Goal: Transaction & Acquisition: Purchase product/service

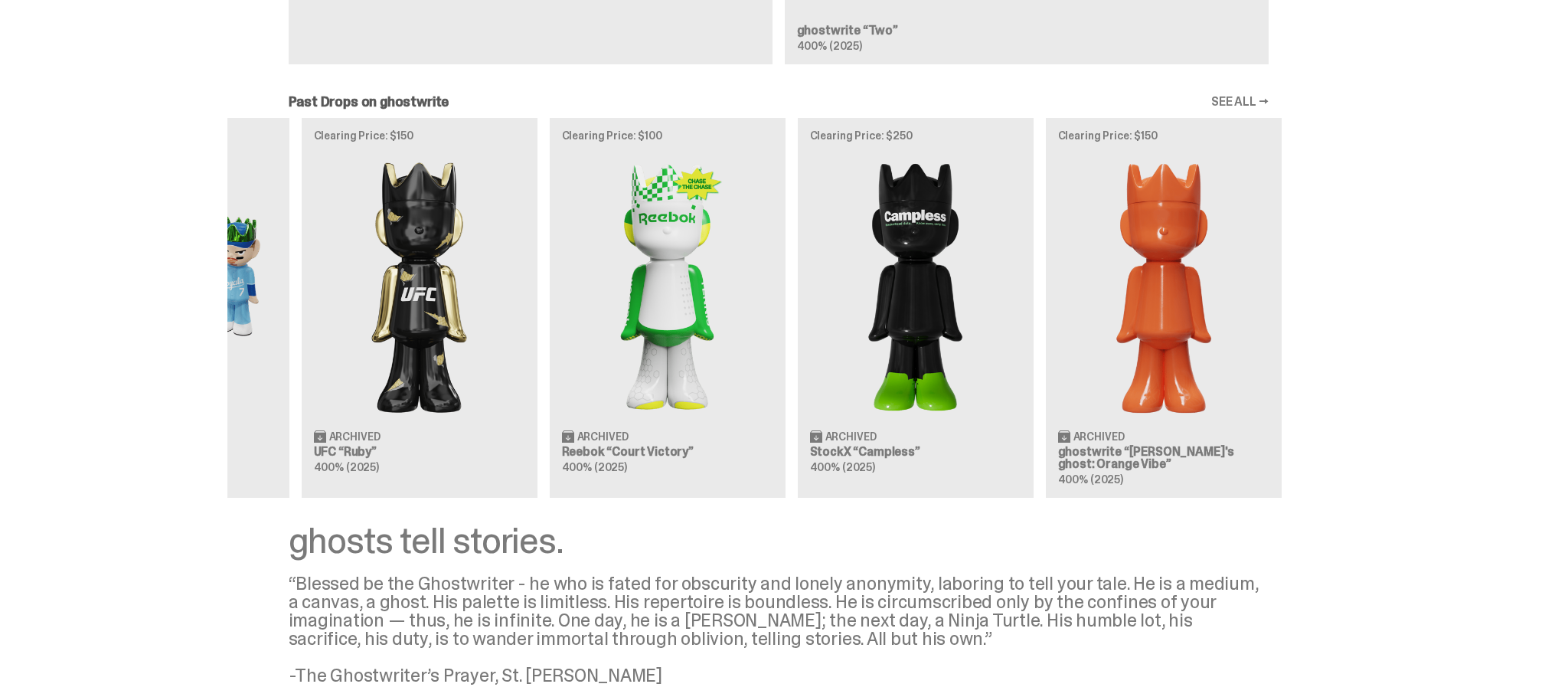
scroll to position [0, 496]
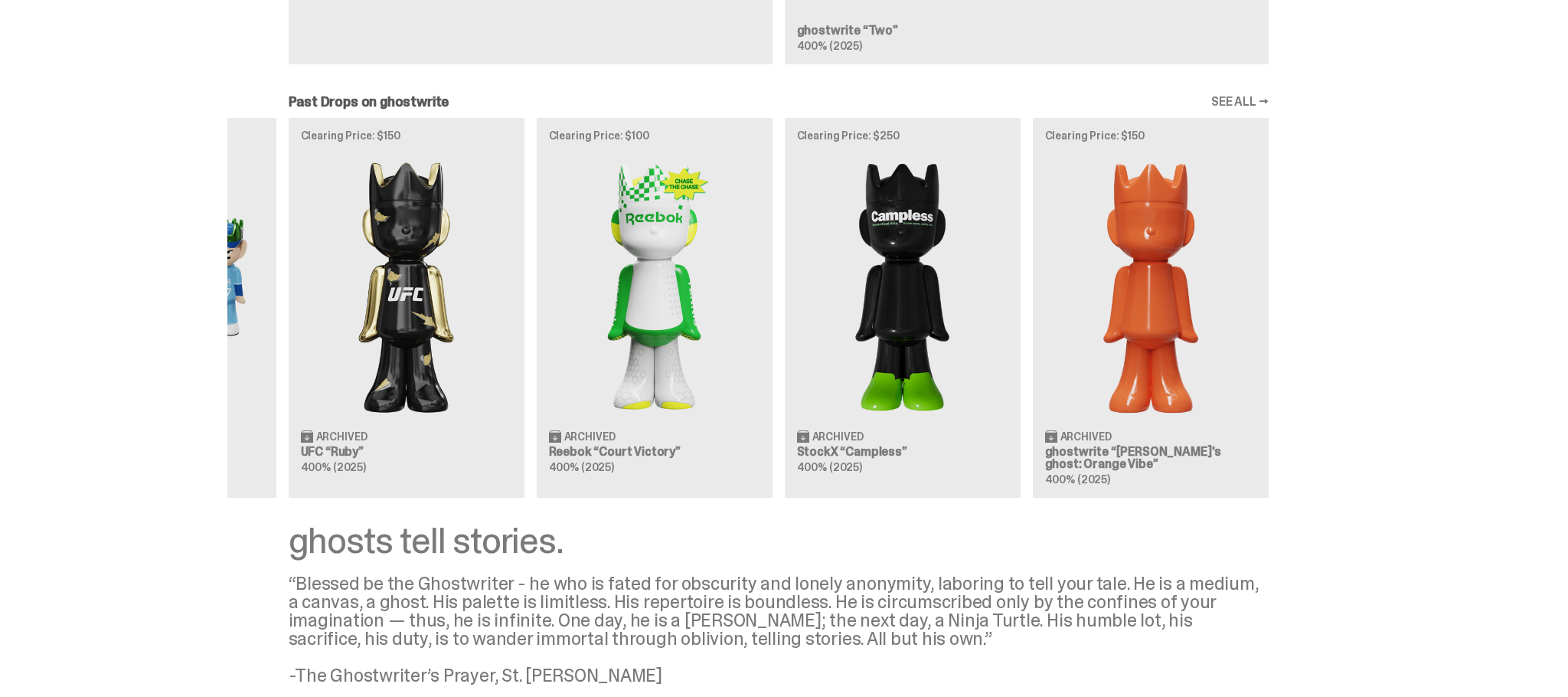
click at [534, 318] on div "Clearing Price: $151 Archived ghostwrite “[PERSON_NAME]'s ghost: [DATE] Green” …" at bounding box center [779, 307] width 1103 height 380
click at [551, 295] on div "Clearing Price: $151 Archived ghostwrite “Schrödinger's ghost: Sunday Green” 40…" at bounding box center [779, 307] width 1103 height 380
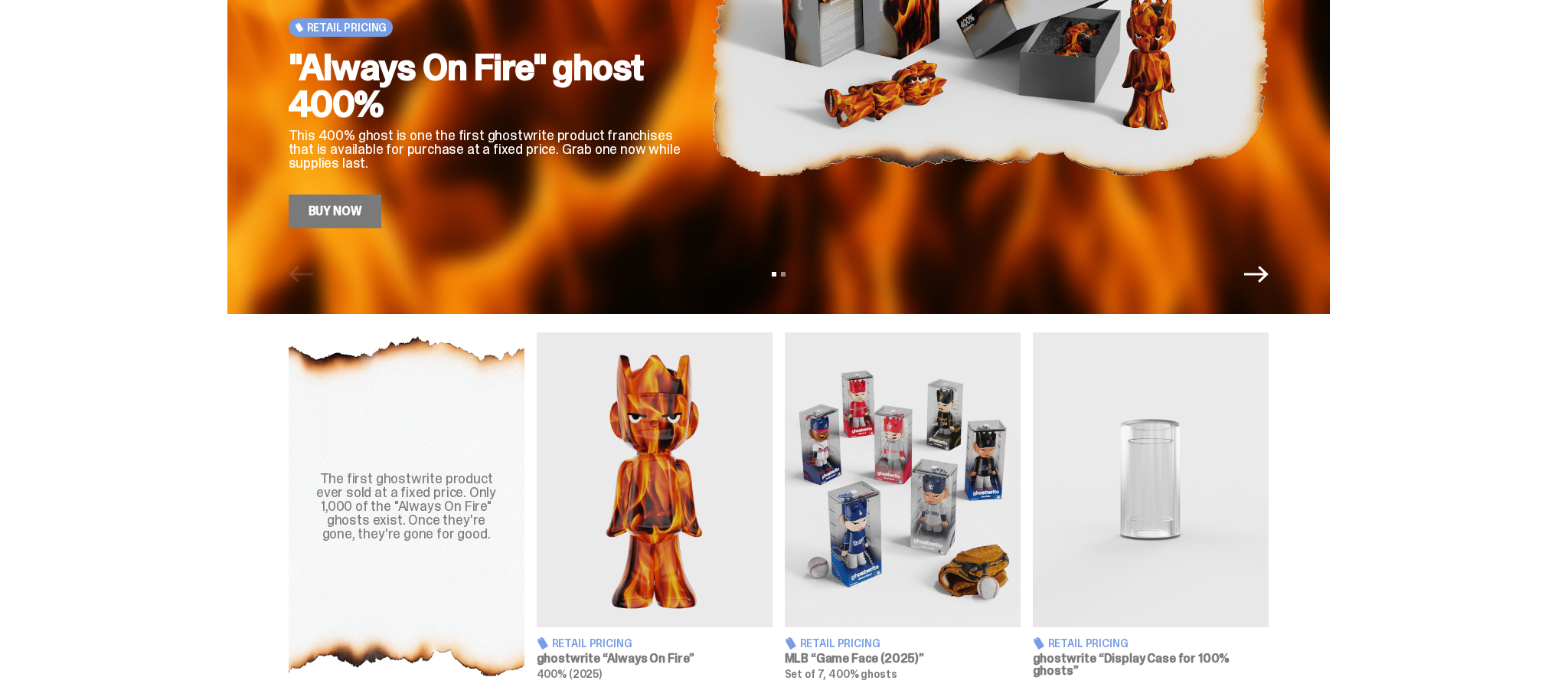
scroll to position [273, 0]
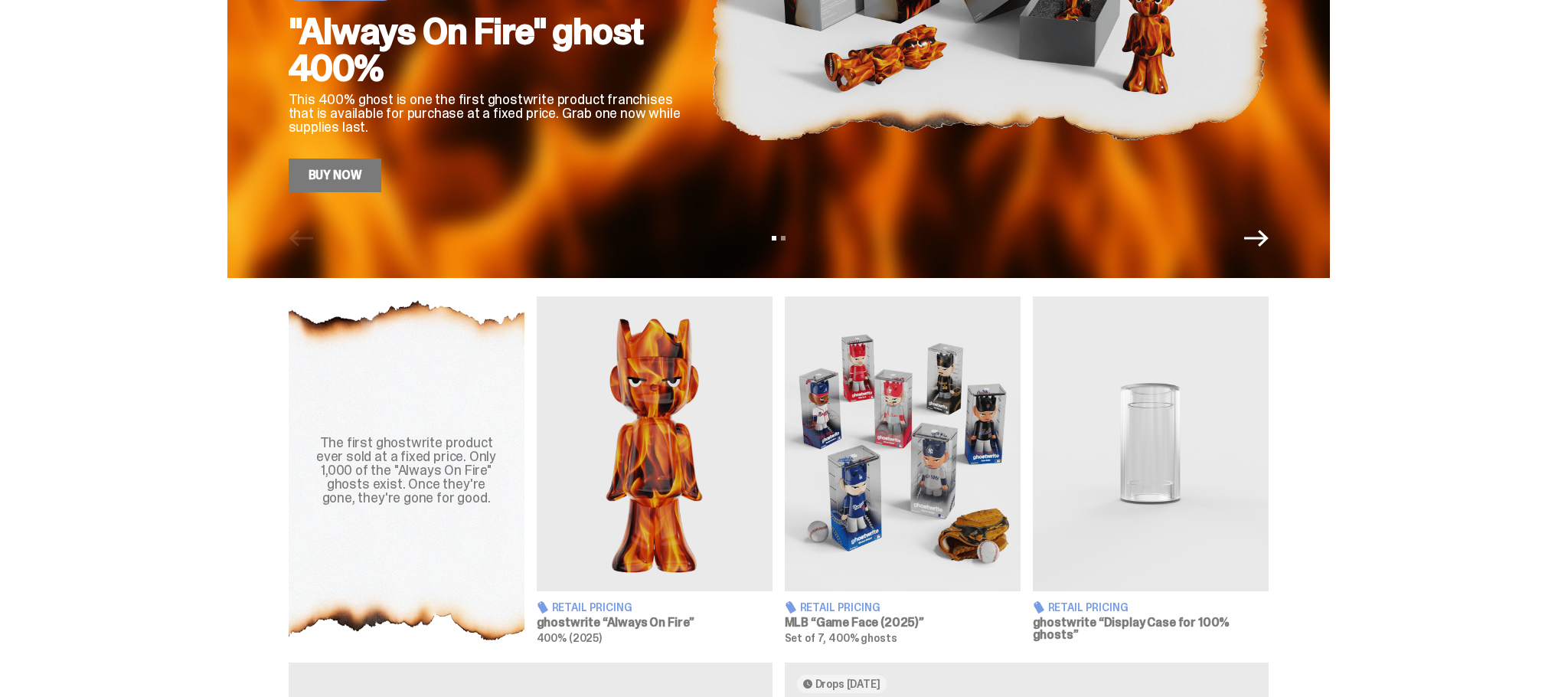
click at [1185, 404] on img at bounding box center [1151, 444] width 236 height 295
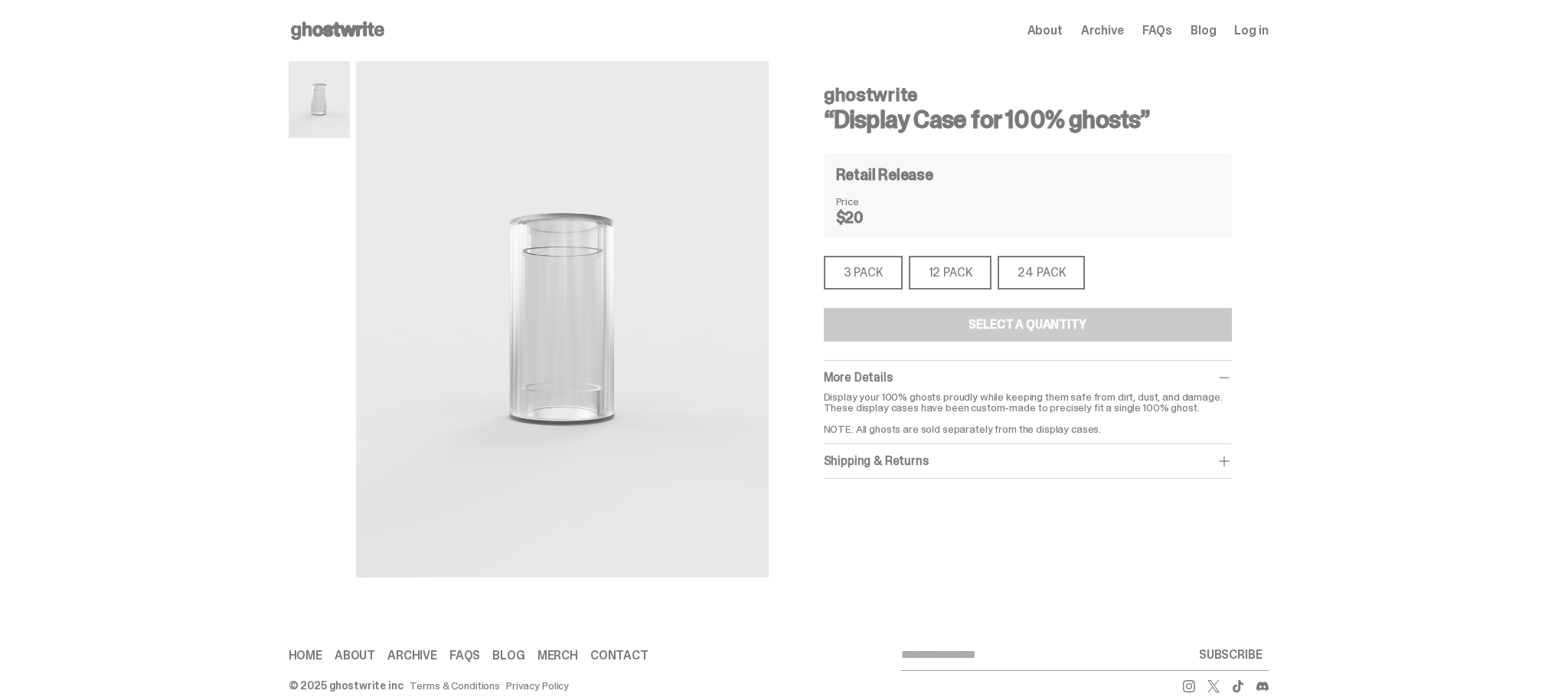
click at [831, 269] on div "3 PACK" at bounding box center [863, 273] width 79 height 33
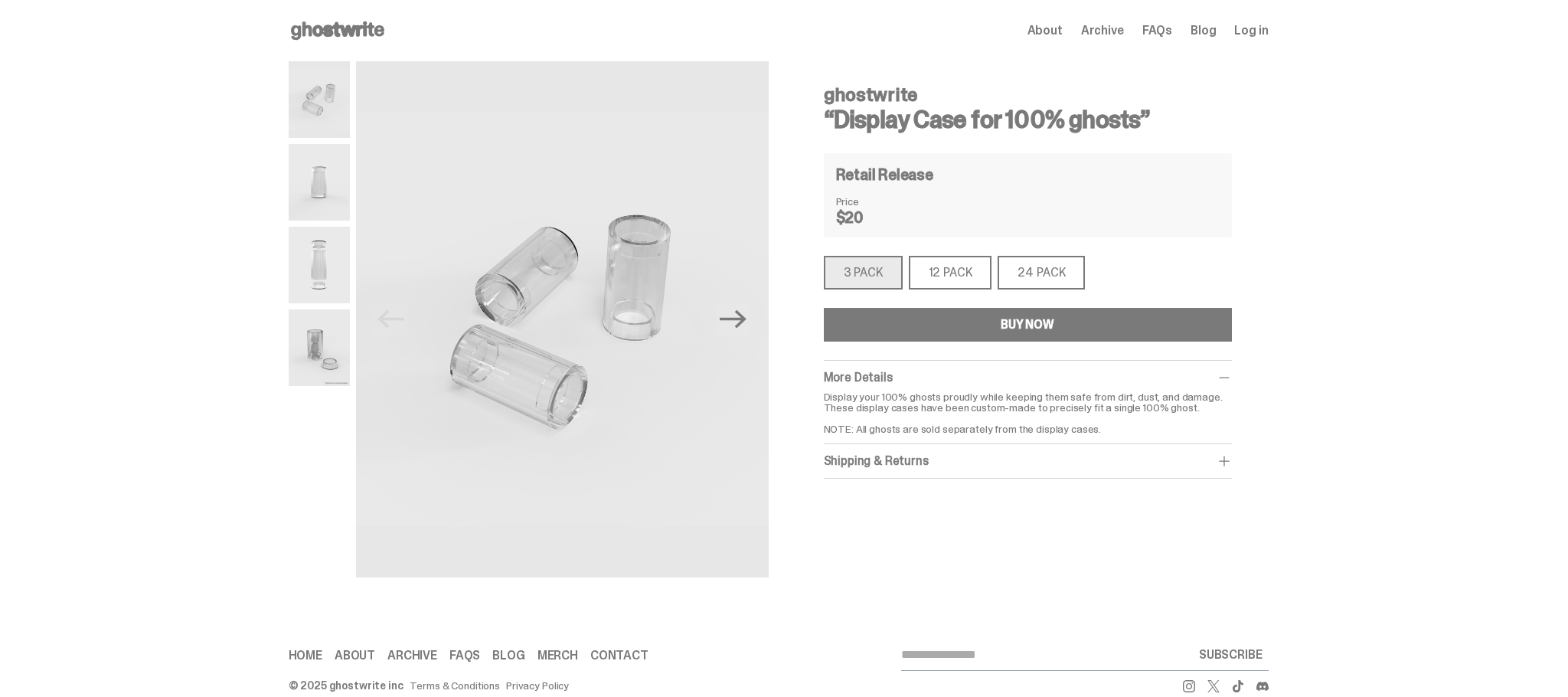
click at [1001, 326] on button "BUY NOW" at bounding box center [1028, 325] width 408 height 33
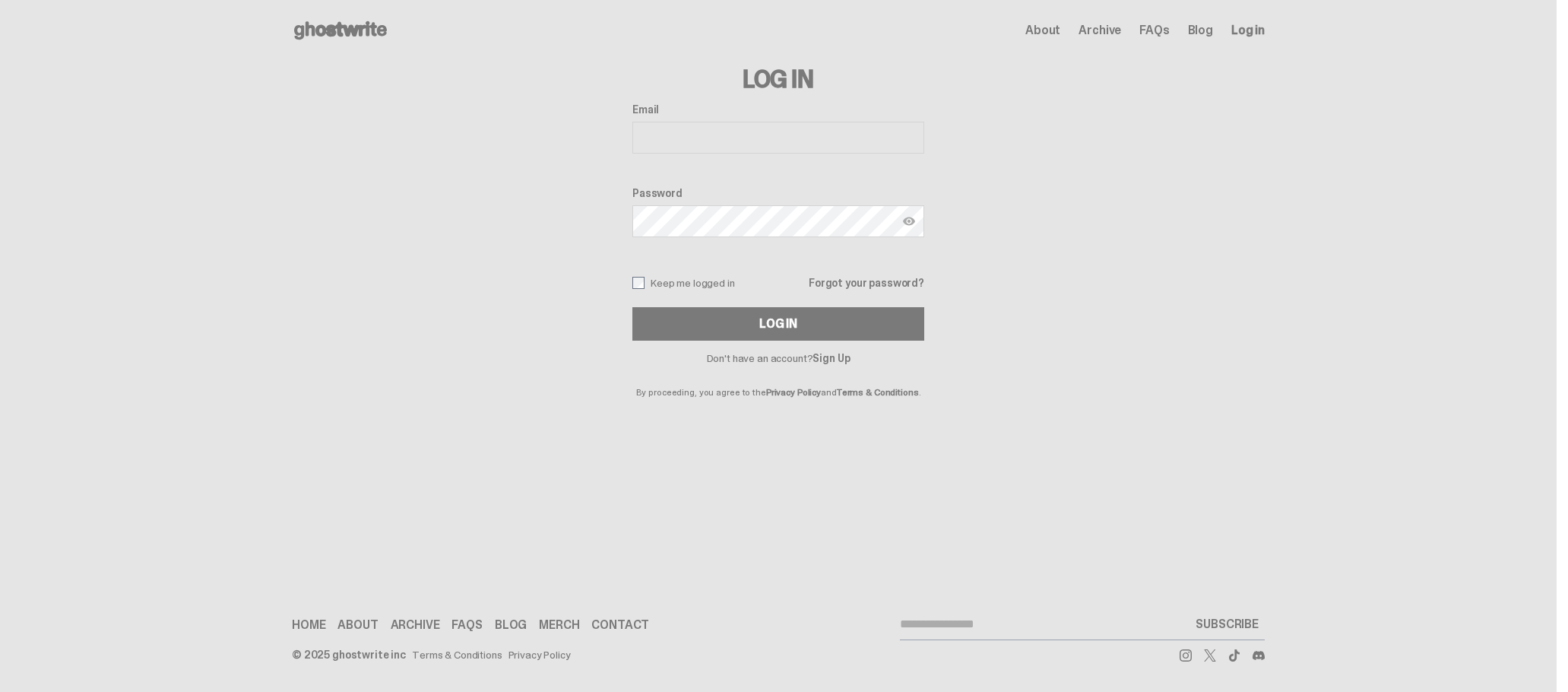
click at [838, 356] on link "Sign Up" at bounding box center [831, 358] width 37 height 14
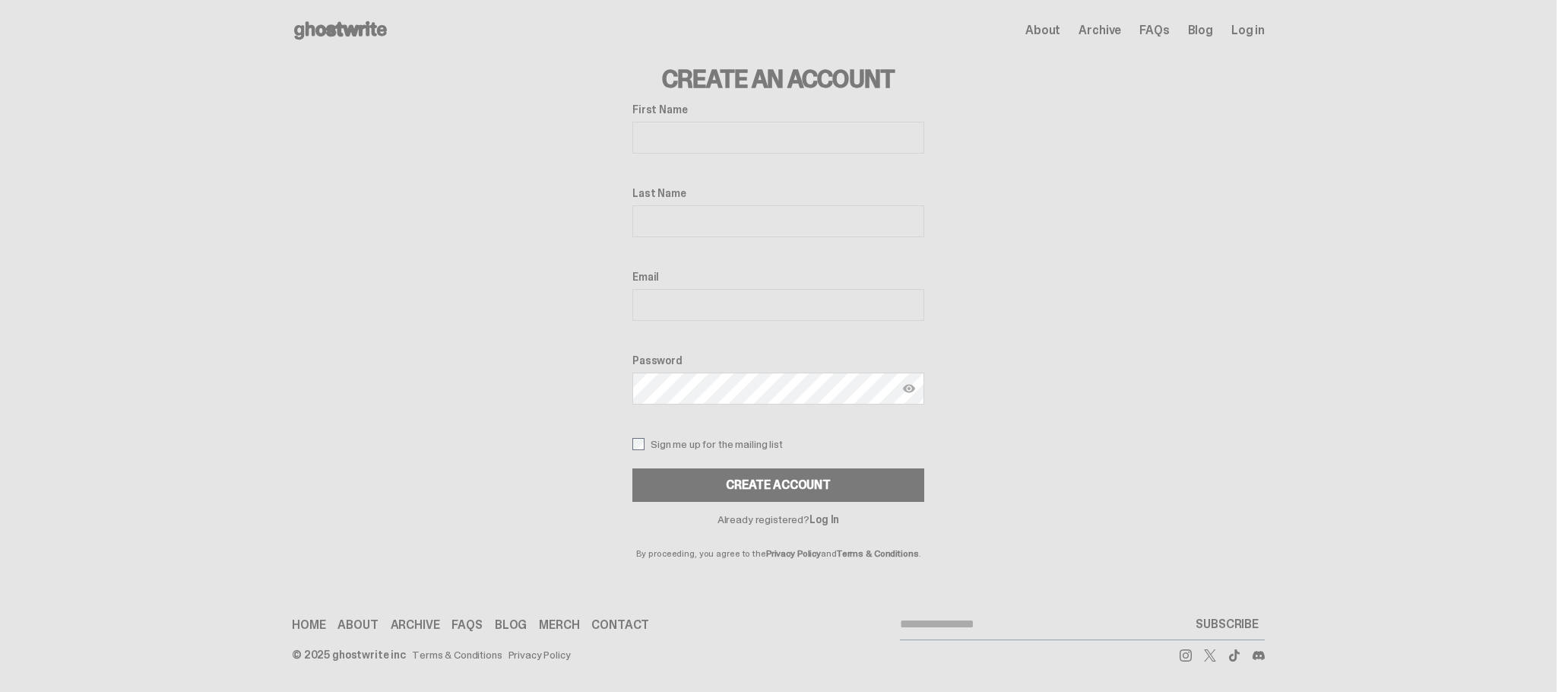
click at [746, 132] on input "First Name" at bounding box center [779, 137] width 292 height 32
type input "*****"
type input "**********"
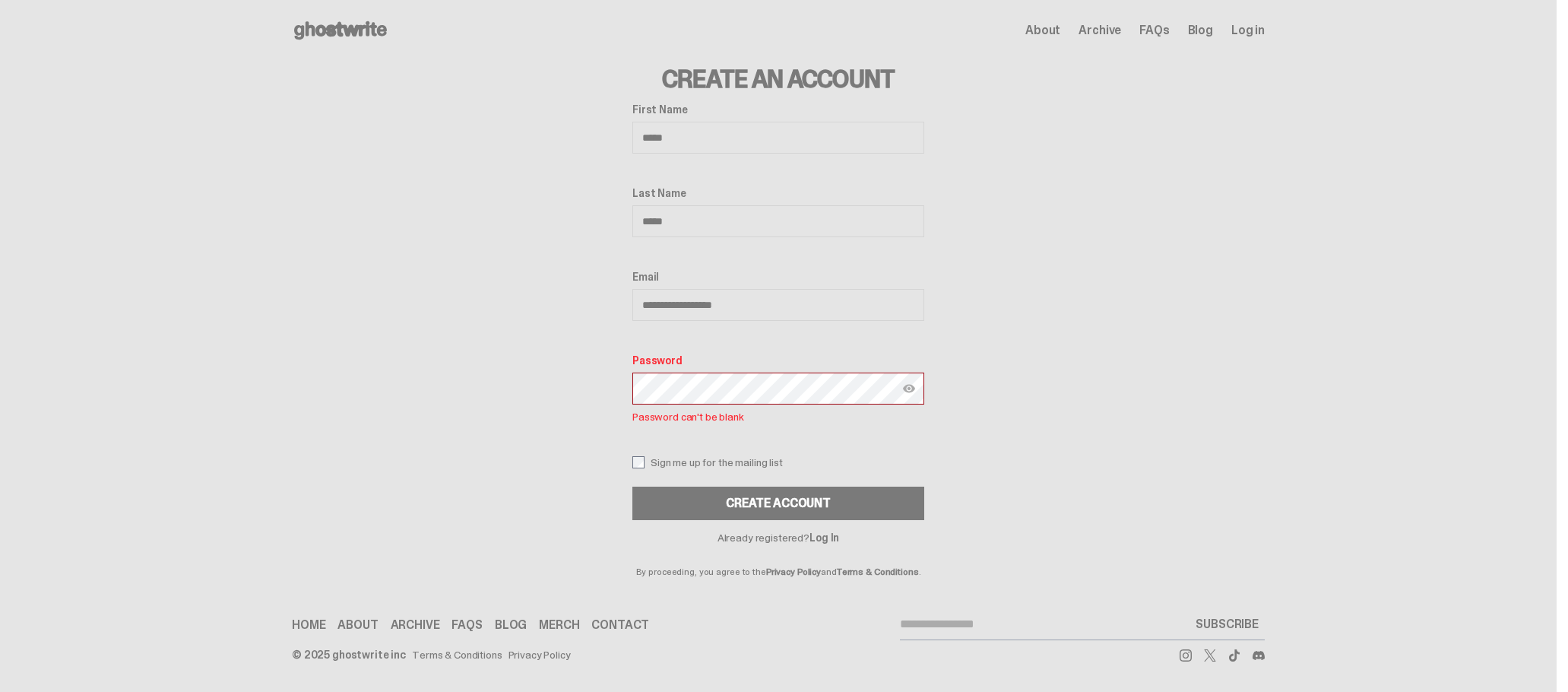
click at [335, 36] on icon at bounding box center [341, 30] width 97 height 24
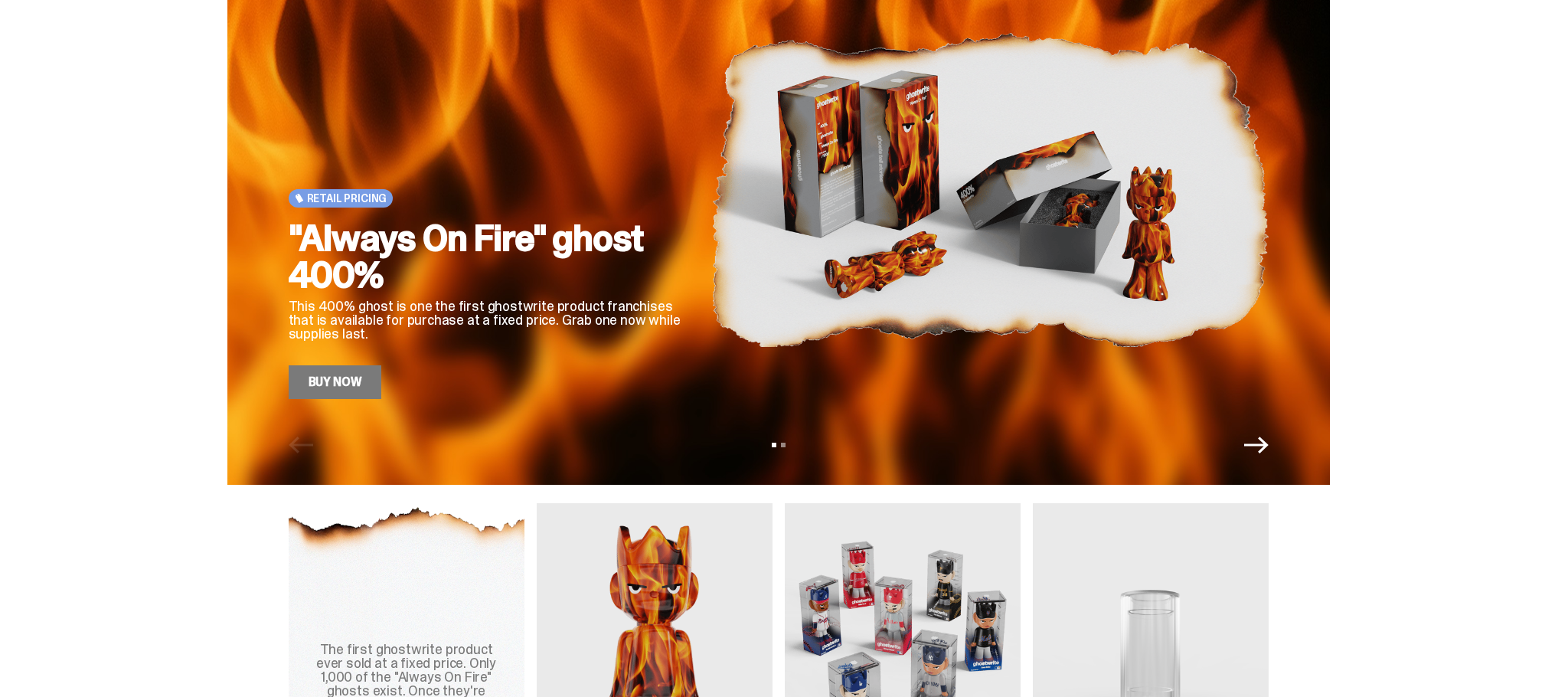
scroll to position [153, 0]
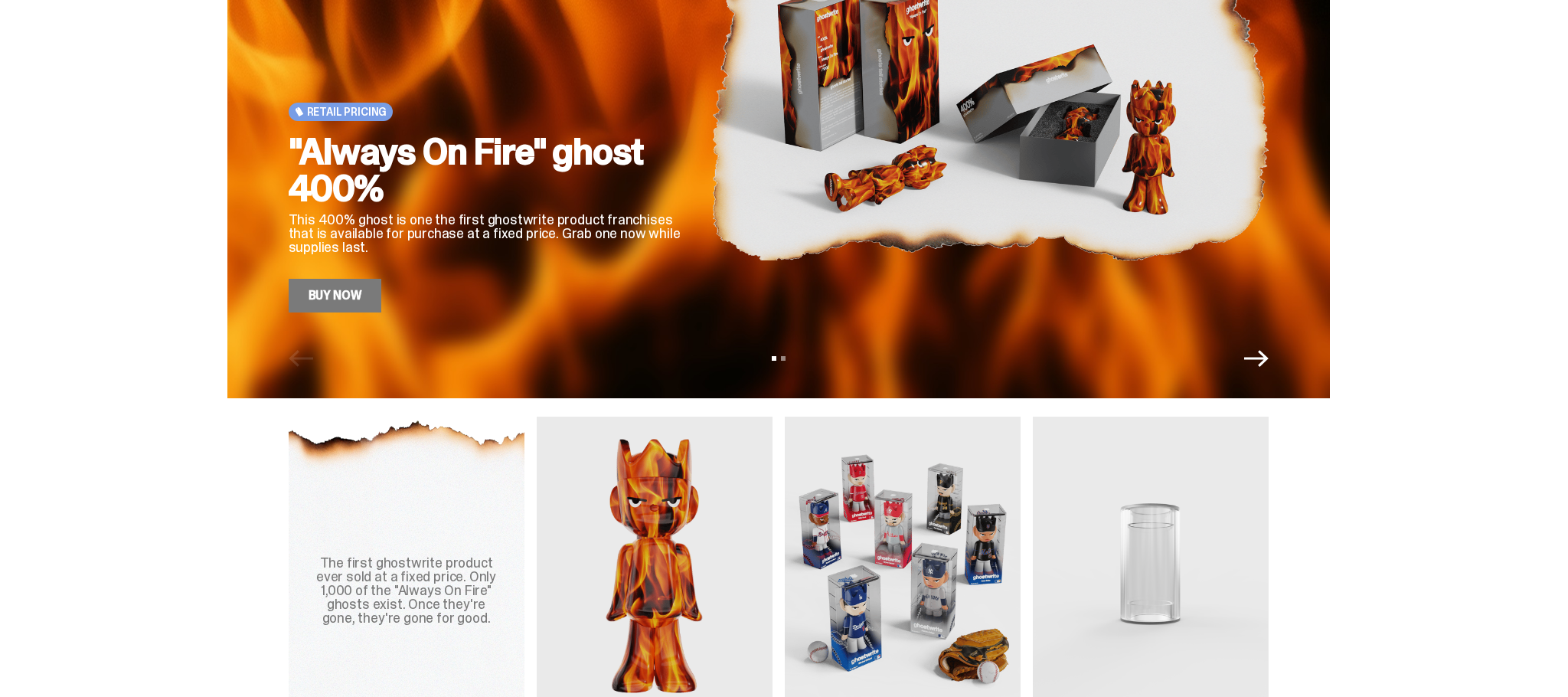
click at [904, 255] on img at bounding box center [991, 103] width 558 height 418
click at [709, 504] on img at bounding box center [655, 563] width 236 height 295
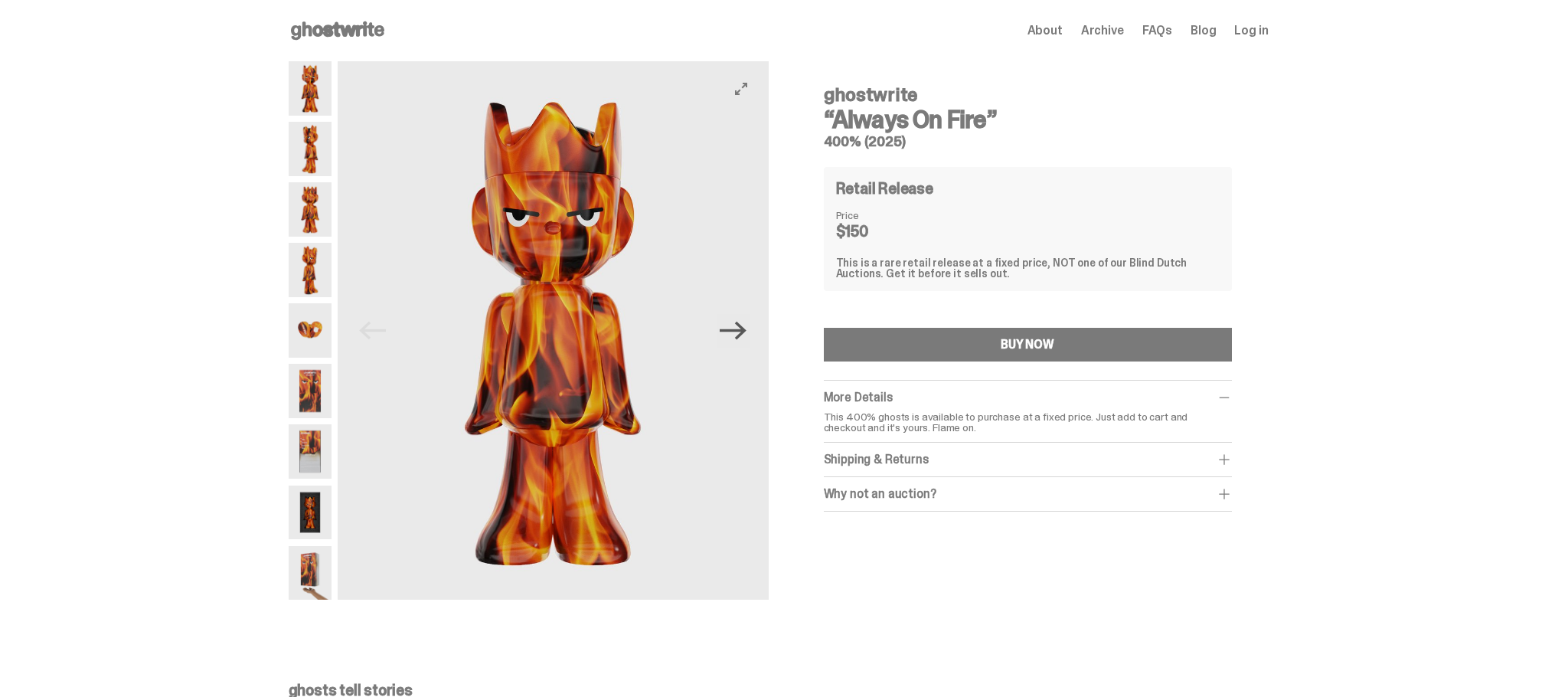
click at [743, 344] on icon "Next" at bounding box center [732, 330] width 27 height 27
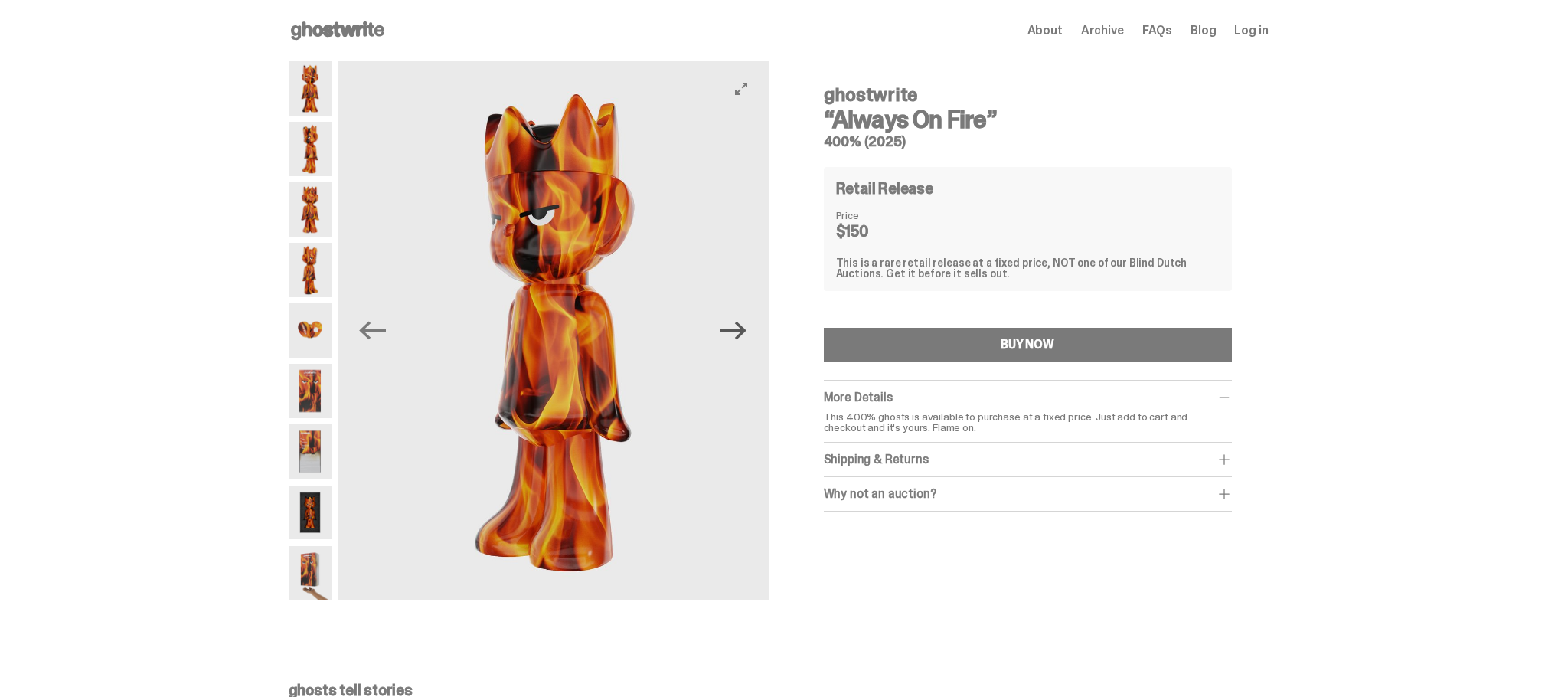
click at [743, 344] on icon "Next" at bounding box center [732, 330] width 27 height 27
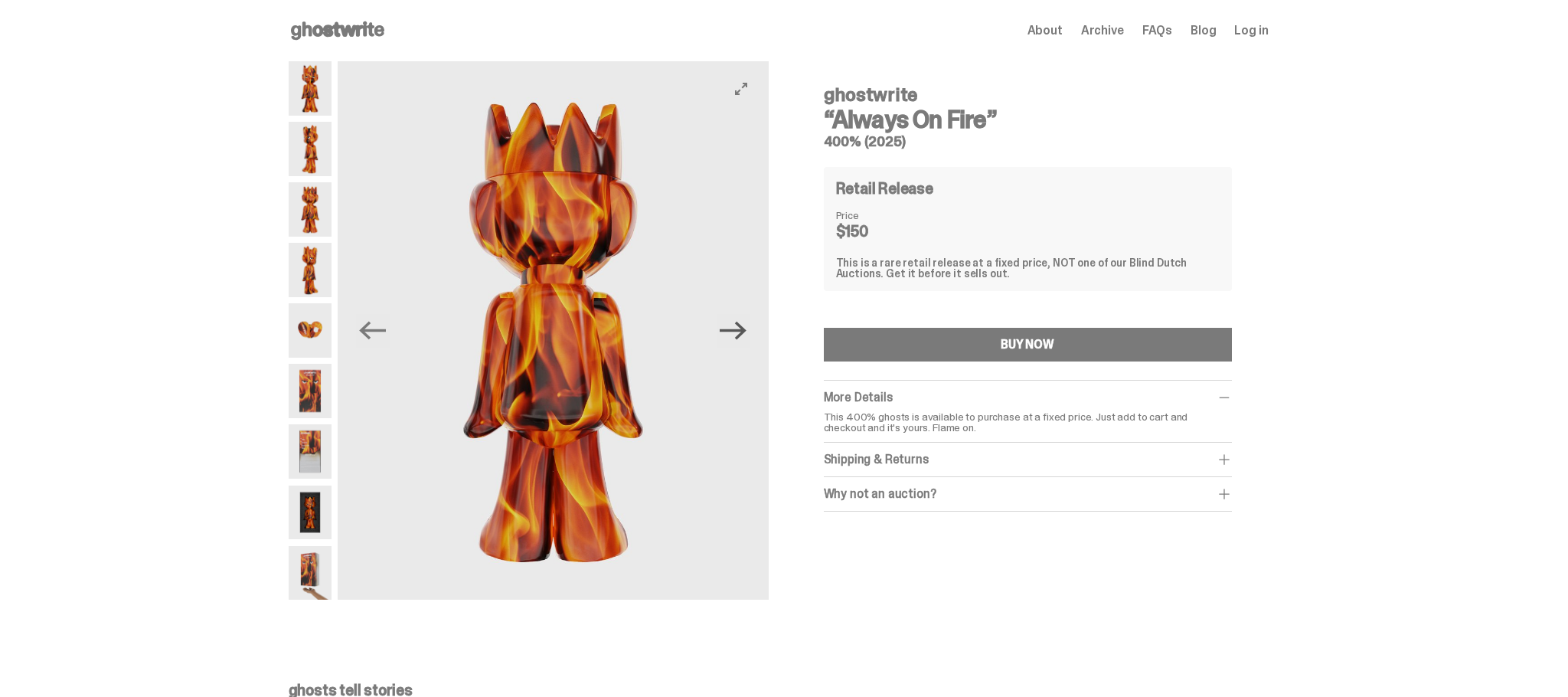
click at [743, 344] on icon "Next" at bounding box center [732, 330] width 27 height 27
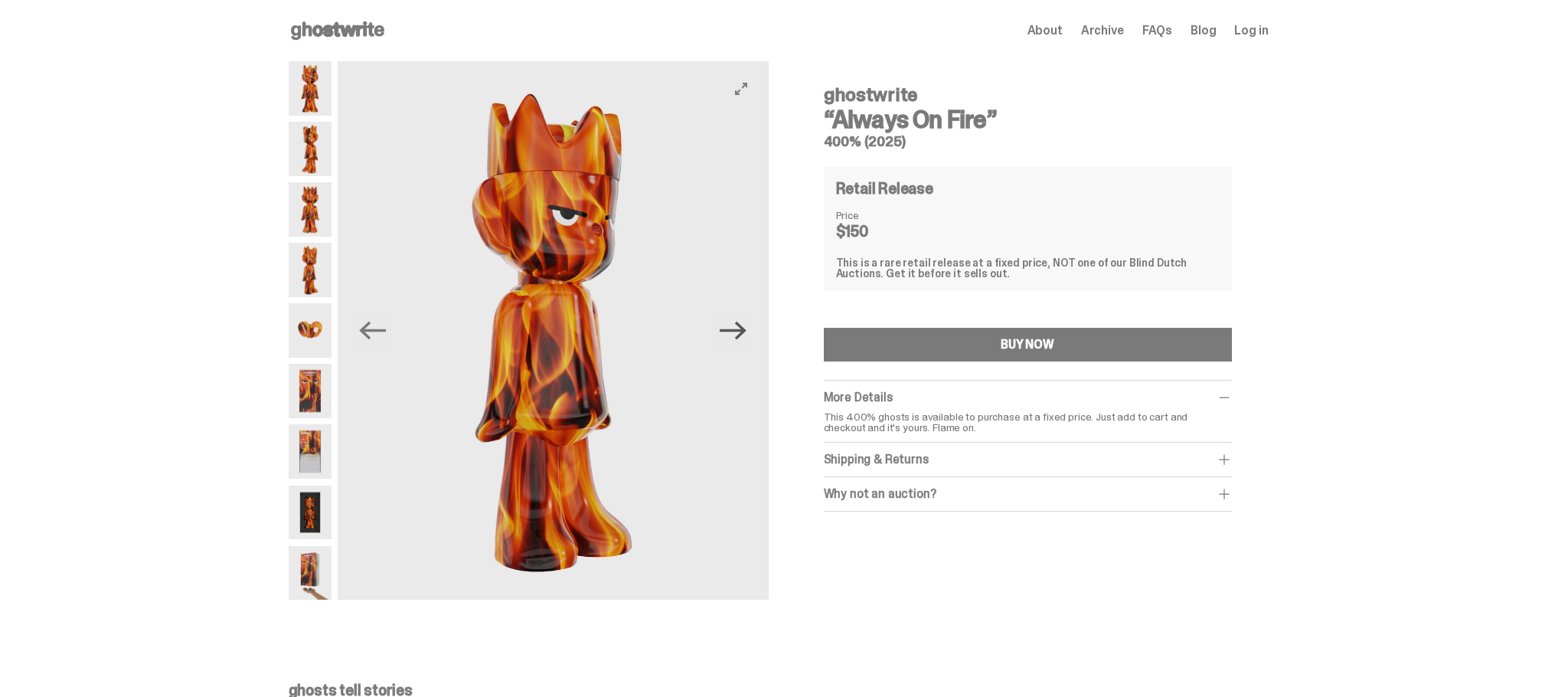
click at [743, 344] on icon "Next" at bounding box center [732, 330] width 27 height 27
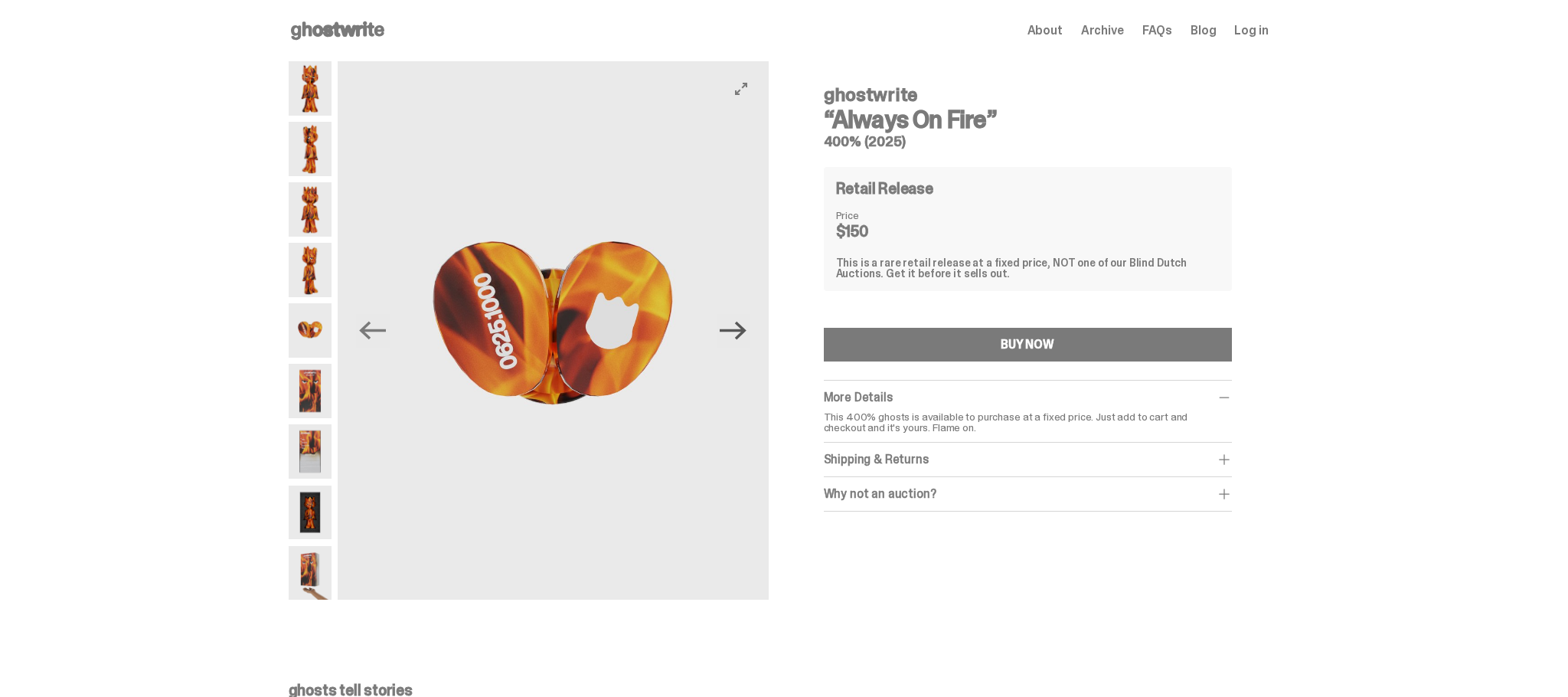
click at [743, 344] on icon "Next" at bounding box center [732, 330] width 27 height 27
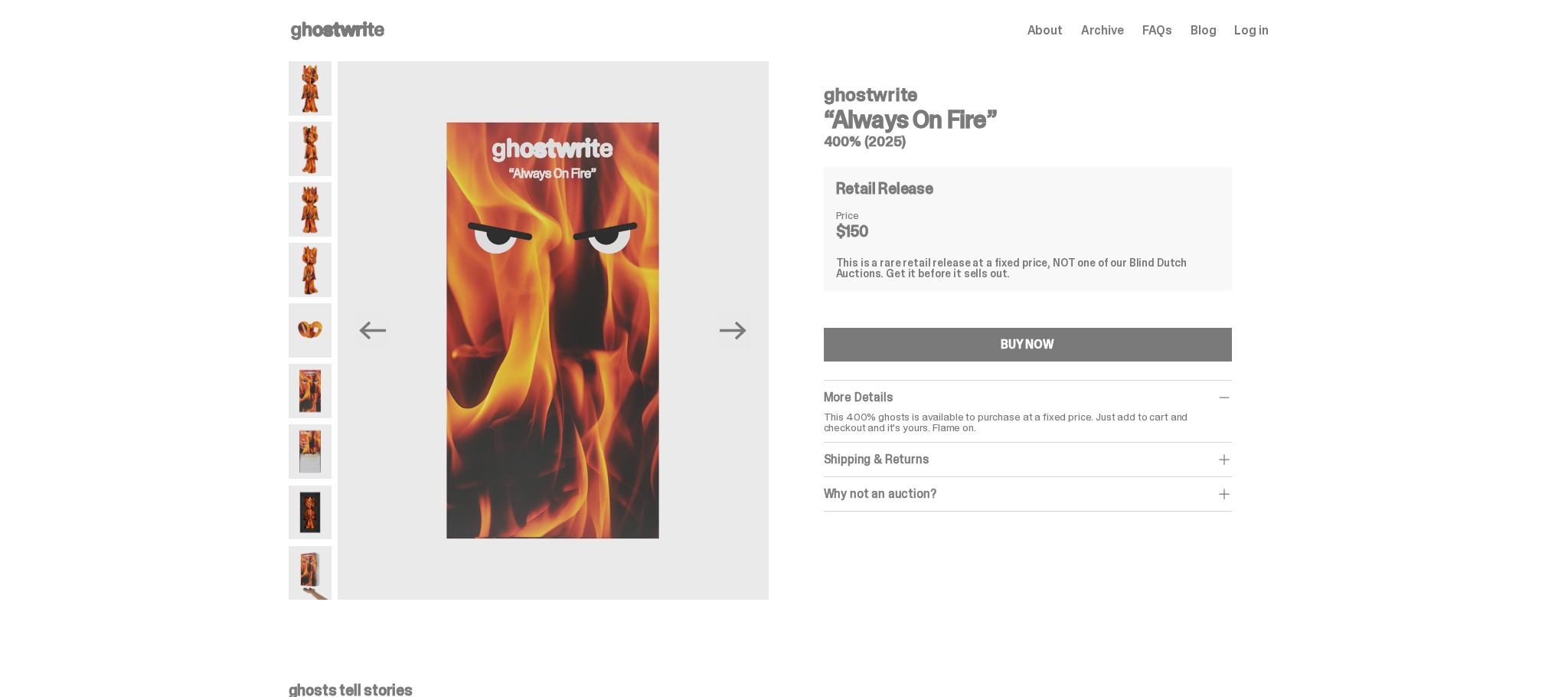
click at [895, 496] on div "Why not an auction?" at bounding box center [1028, 494] width 408 height 16
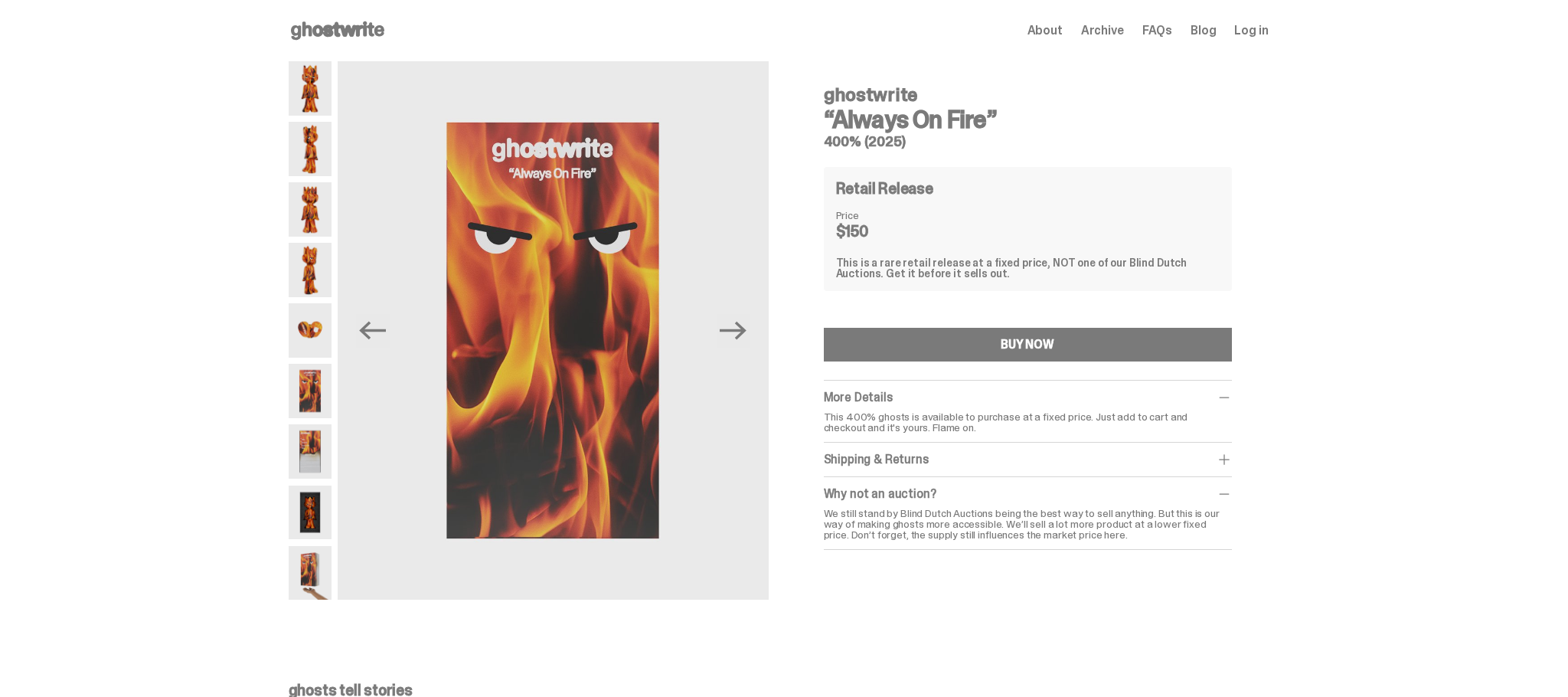
drag, startPoint x: 893, startPoint y: 523, endPoint x: 1264, endPoint y: 545, distance: 371.7
click at [1264, 545] on div "ghostwrite “Always On Fire” 400% (2025) Retail Release Price $150 This is a rar…" at bounding box center [1028, 319] width 482 height 517
click at [1133, 542] on div "Why not an auction? We still stand by Blind Dutch Auctions being the best way t…" at bounding box center [1028, 513] width 408 height 73
click at [333, 33] on use at bounding box center [337, 30] width 93 height 19
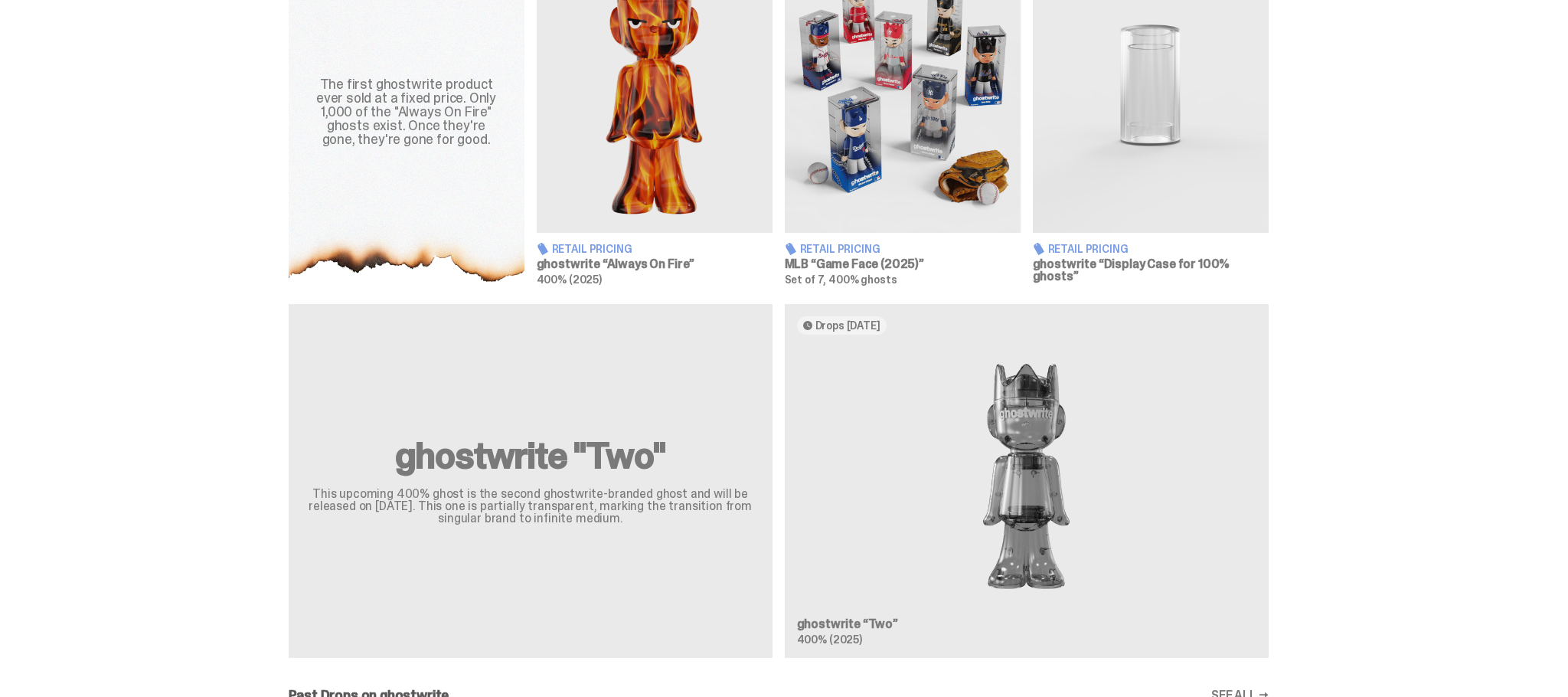
scroll to position [613, 0]
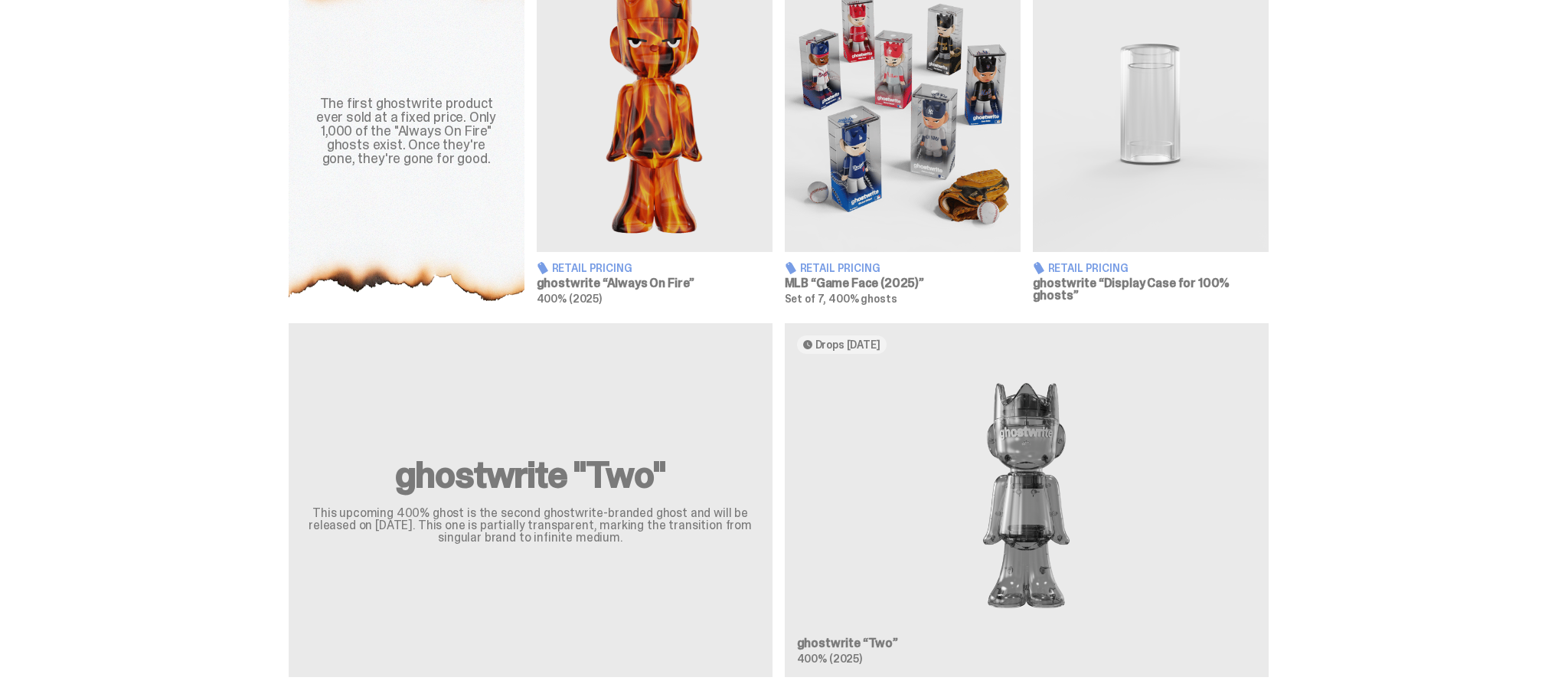
click at [652, 162] on img at bounding box center [655, 104] width 236 height 295
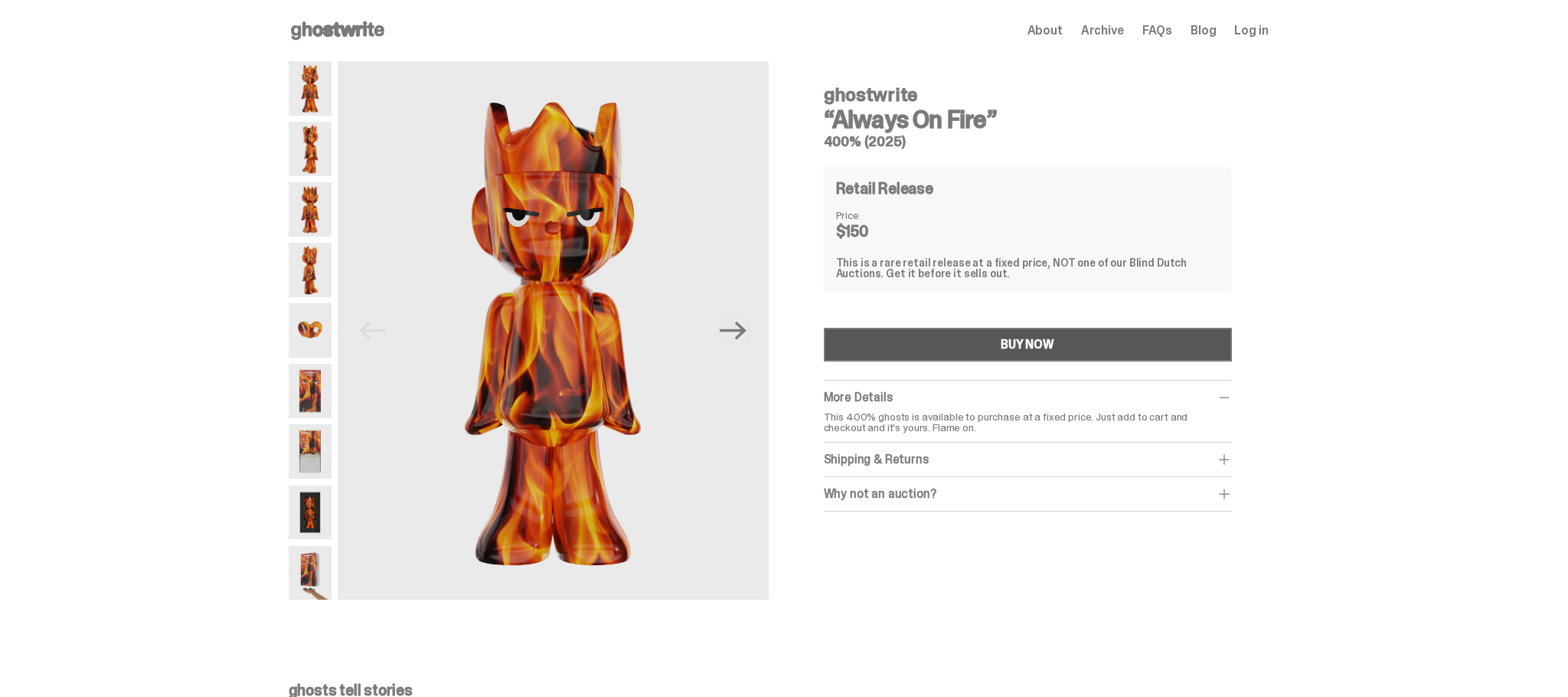
click at [869, 340] on button "BUY NOW" at bounding box center [1028, 345] width 408 height 33
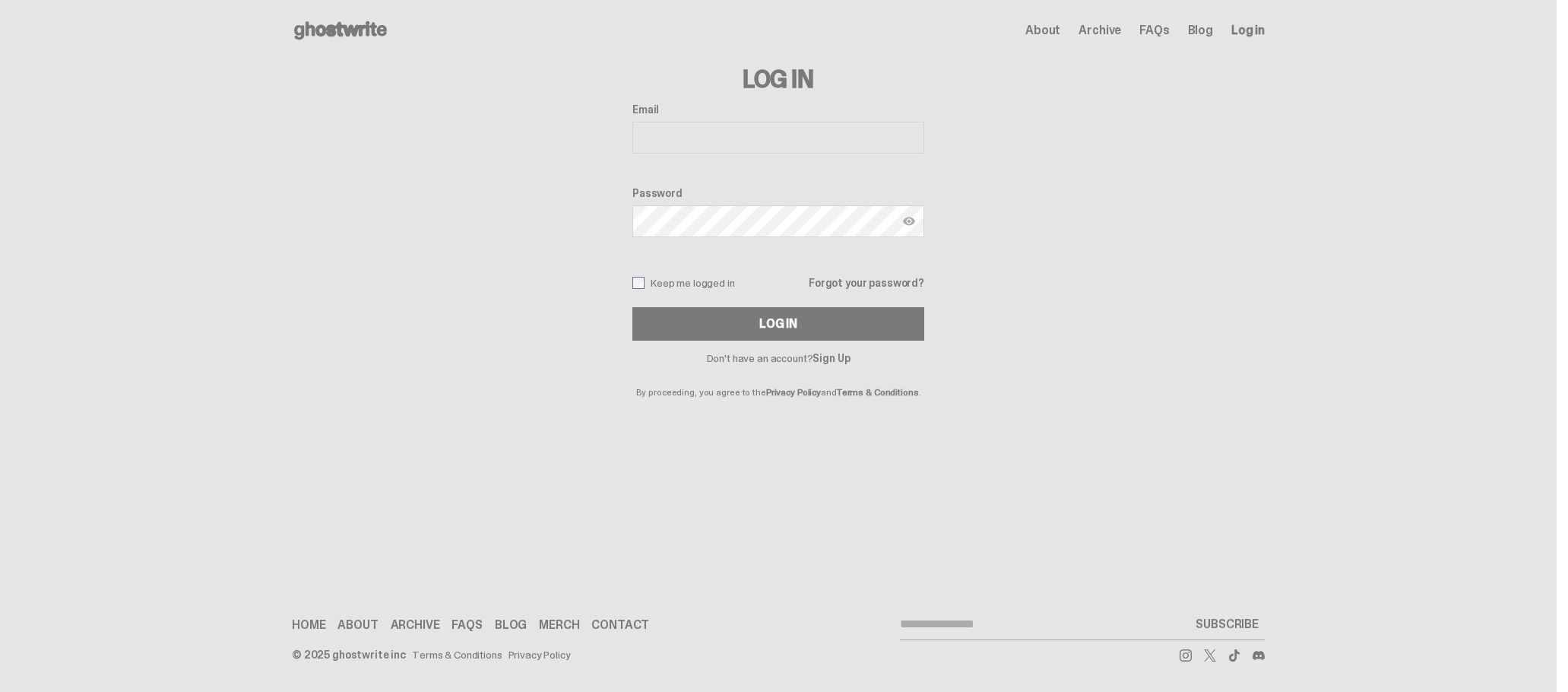
click at [827, 356] on link "Sign Up" at bounding box center [831, 358] width 37 height 14
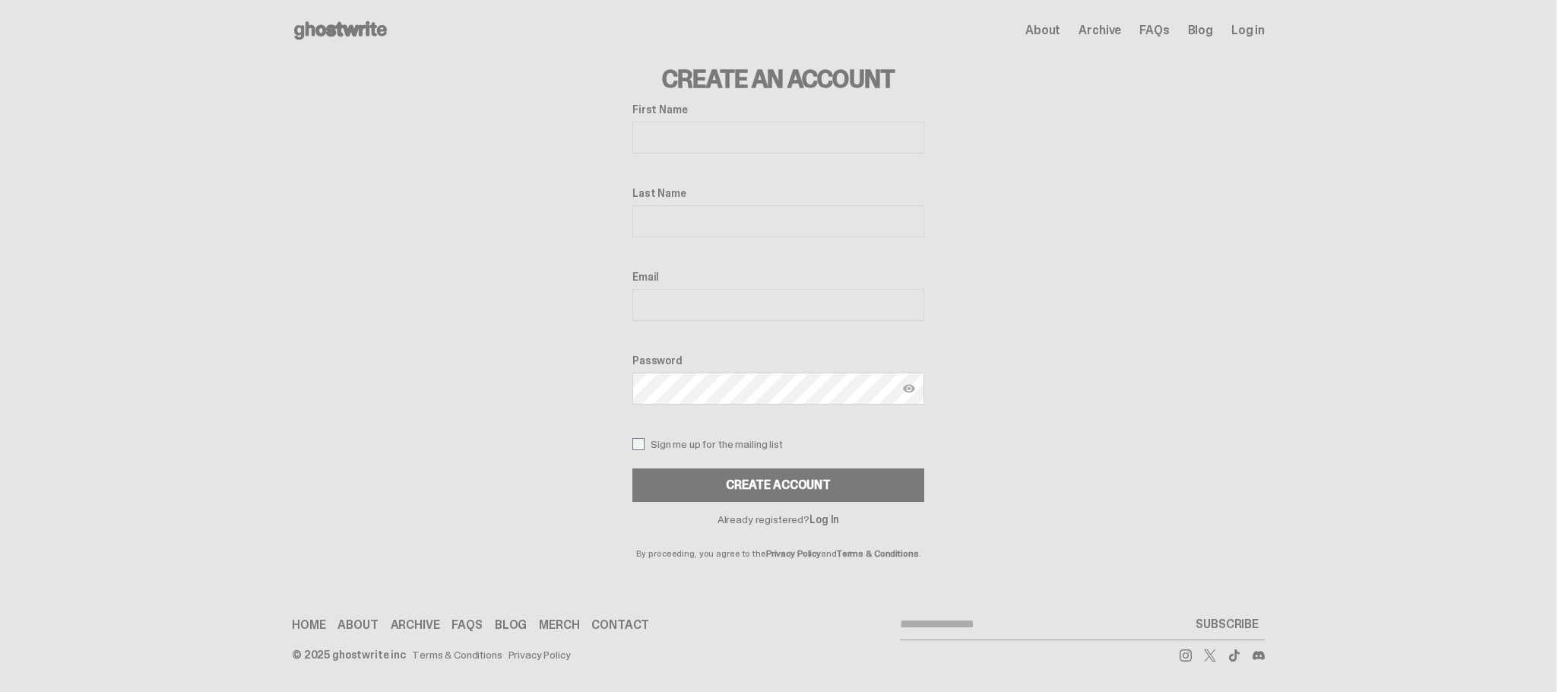
click at [662, 135] on input "First Name" at bounding box center [779, 137] width 292 height 32
type input "*****"
type input "**********"
click at [782, 438] on label "Sign me up for the mailing list" at bounding box center [779, 443] width 292 height 12
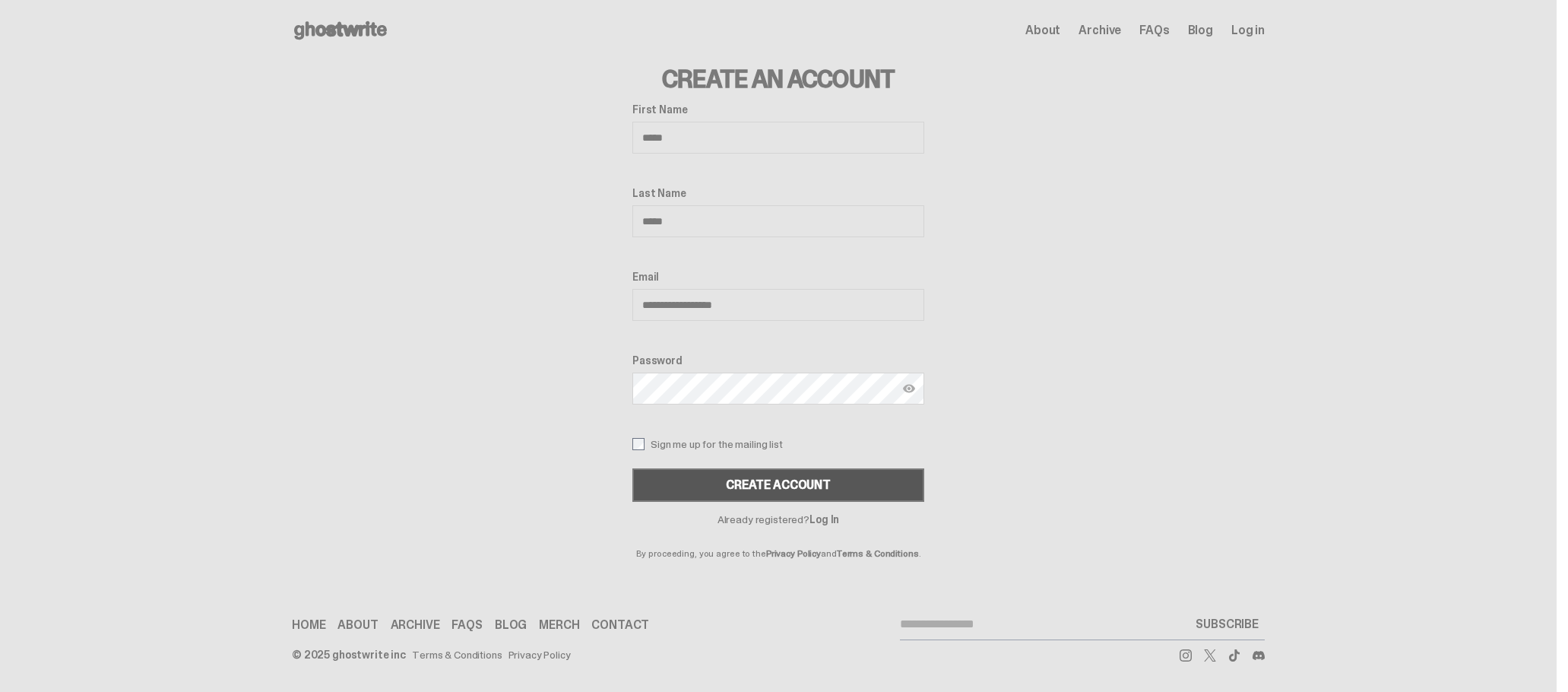
click at [728, 476] on button "Create Account" at bounding box center [779, 484] width 292 height 33
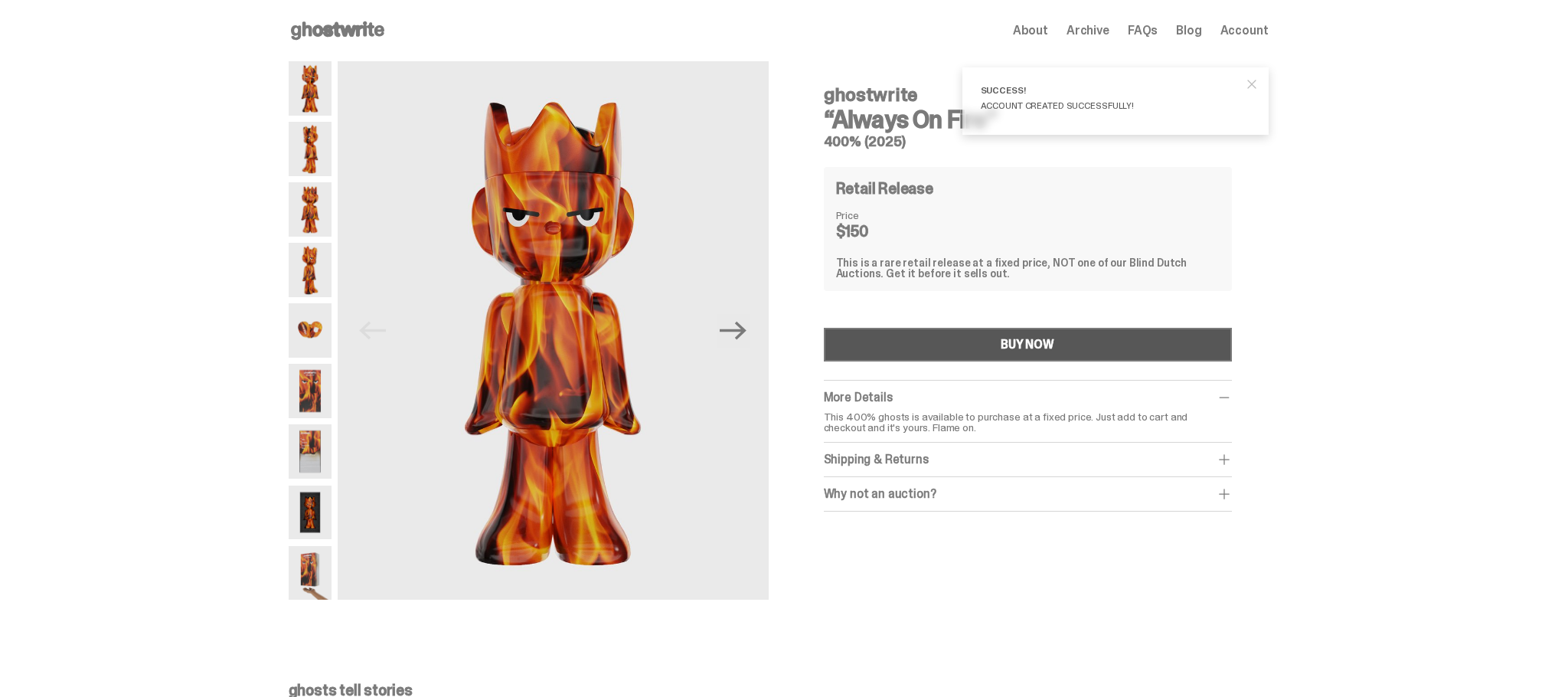
click at [997, 341] on button "BUY NOW" at bounding box center [1028, 345] width 408 height 33
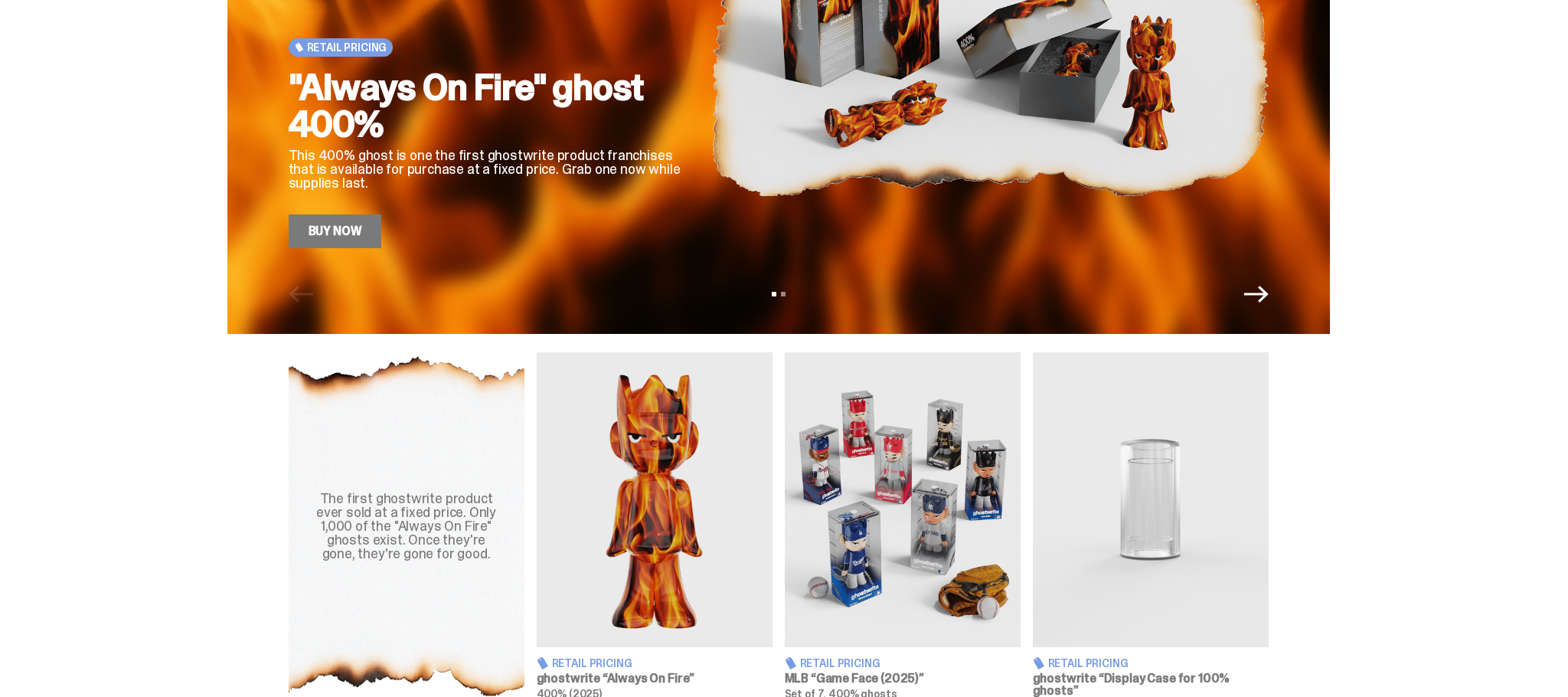
scroll to position [383, 0]
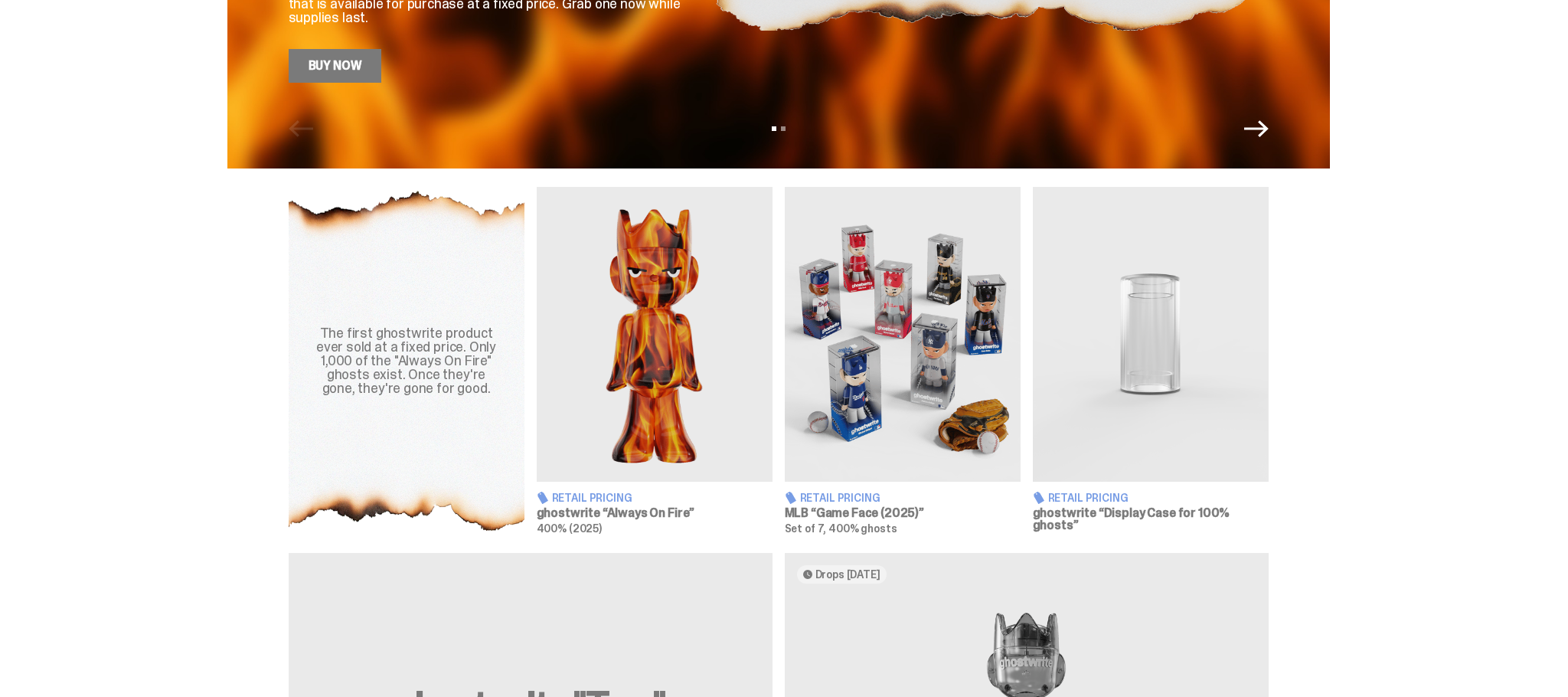
click at [1171, 313] on img at bounding box center [1151, 334] width 236 height 295
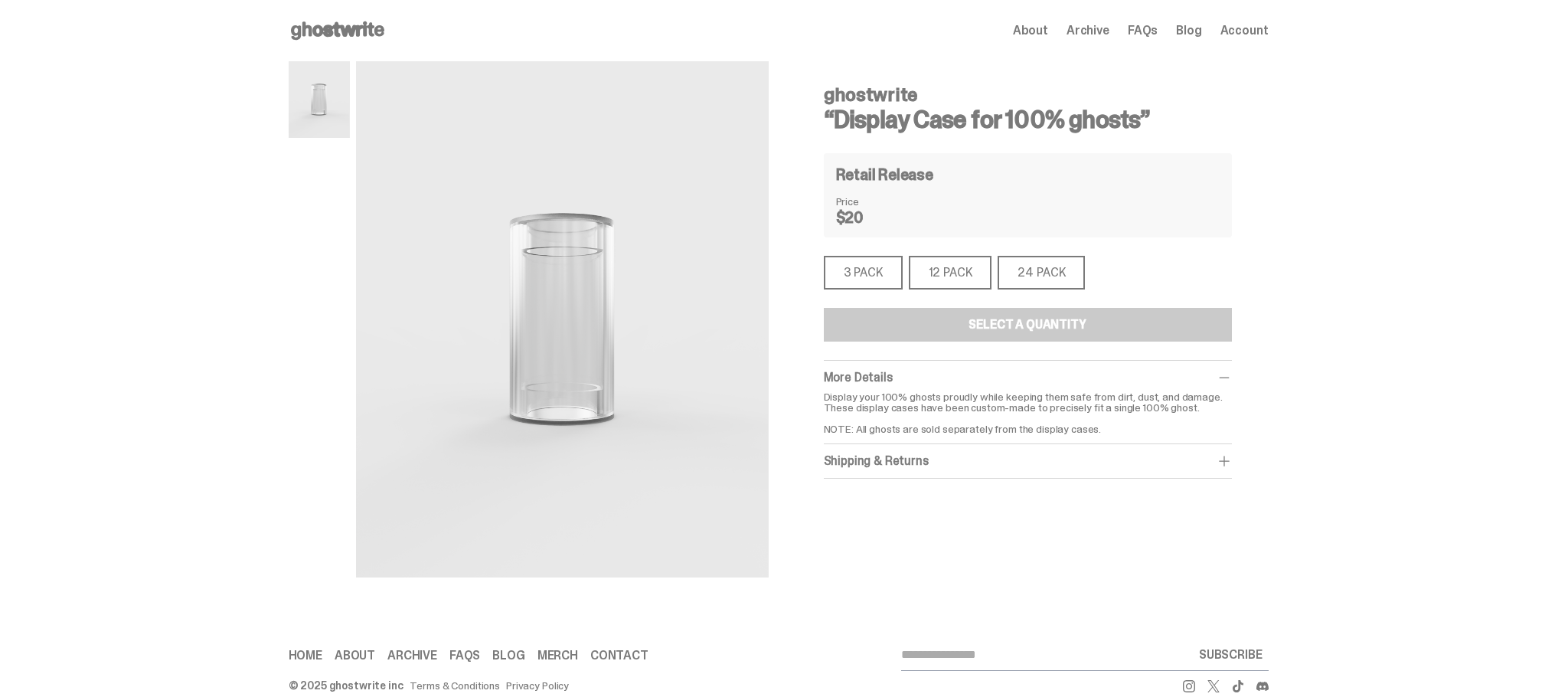
click at [881, 277] on div "3 PACK" at bounding box center [863, 273] width 79 height 33
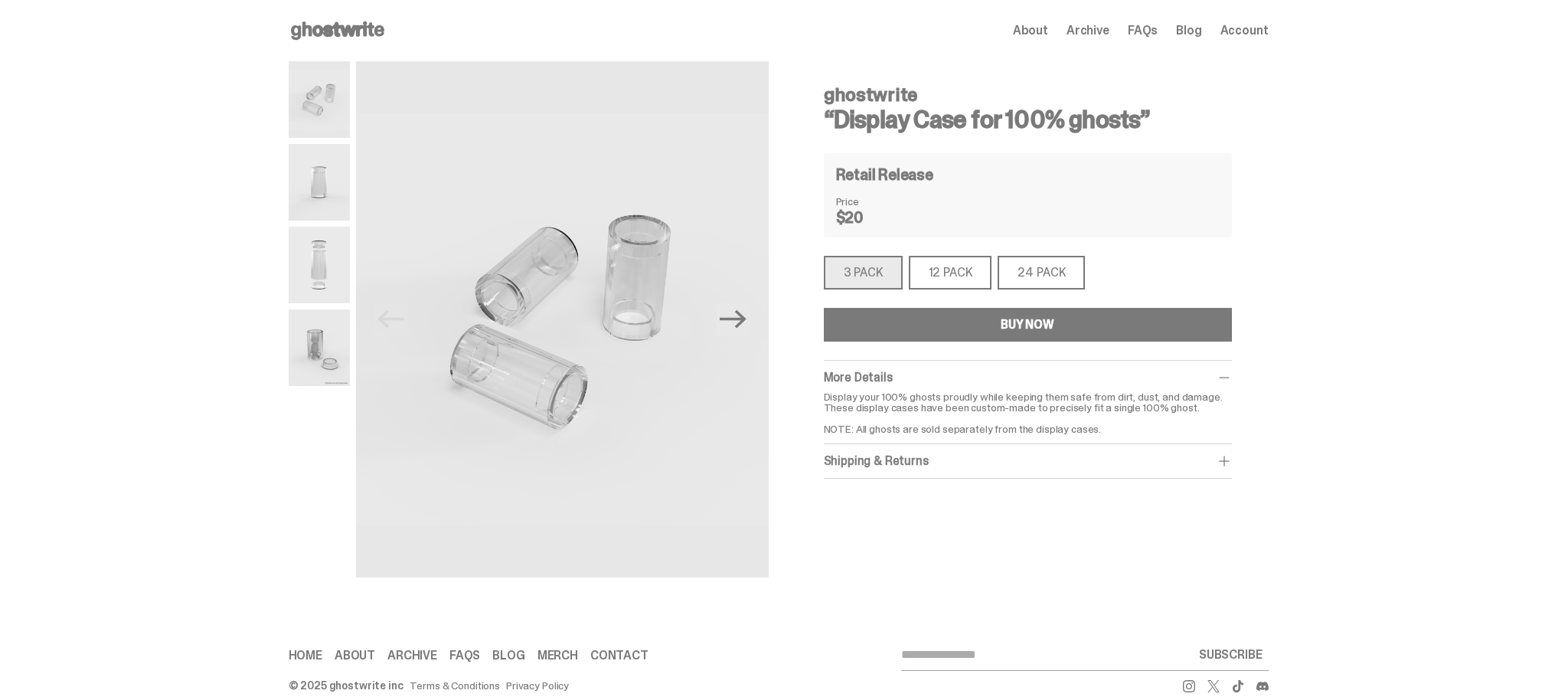
click at [978, 329] on button "BUY NOW" at bounding box center [1028, 325] width 408 height 33
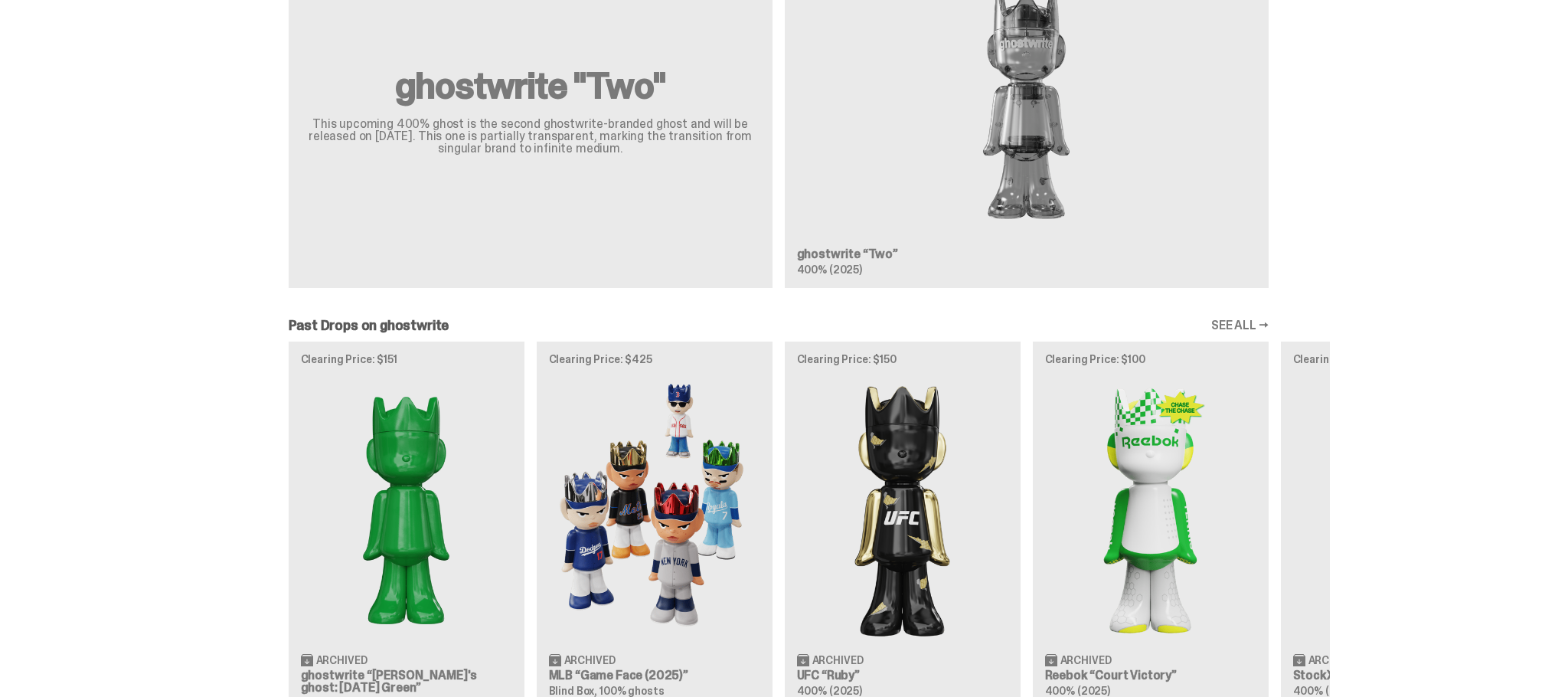
scroll to position [1149, 0]
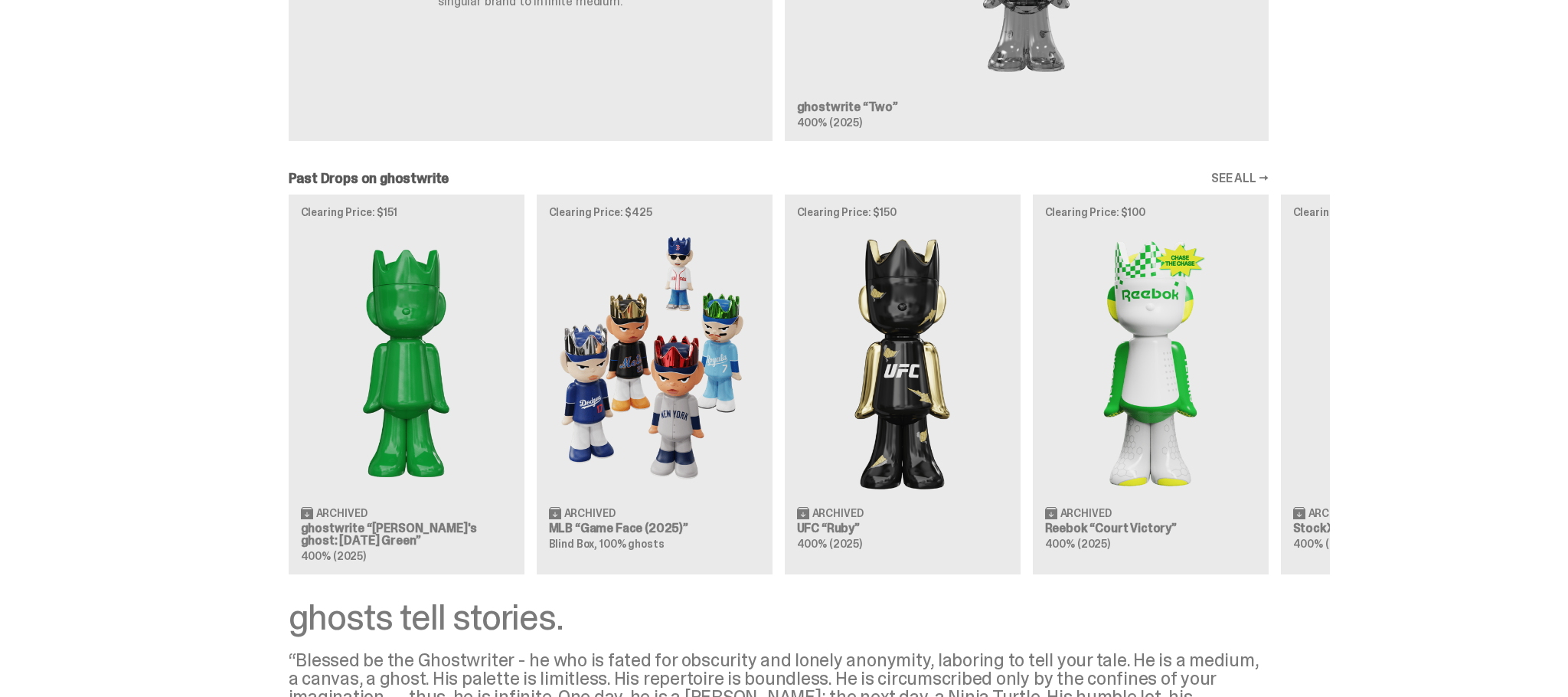
click at [1258, 178] on link "SEE ALL →" at bounding box center [1240, 179] width 58 height 12
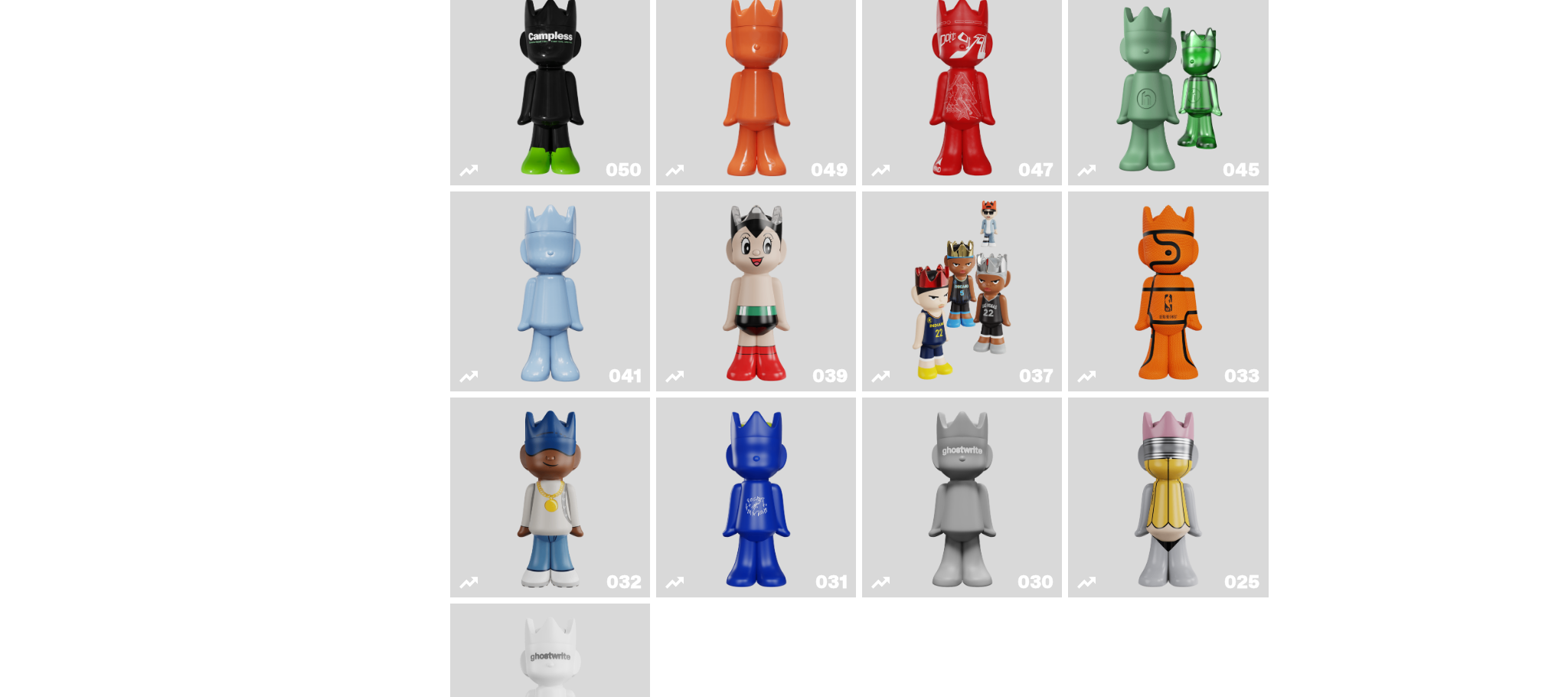
scroll to position [536, 0]
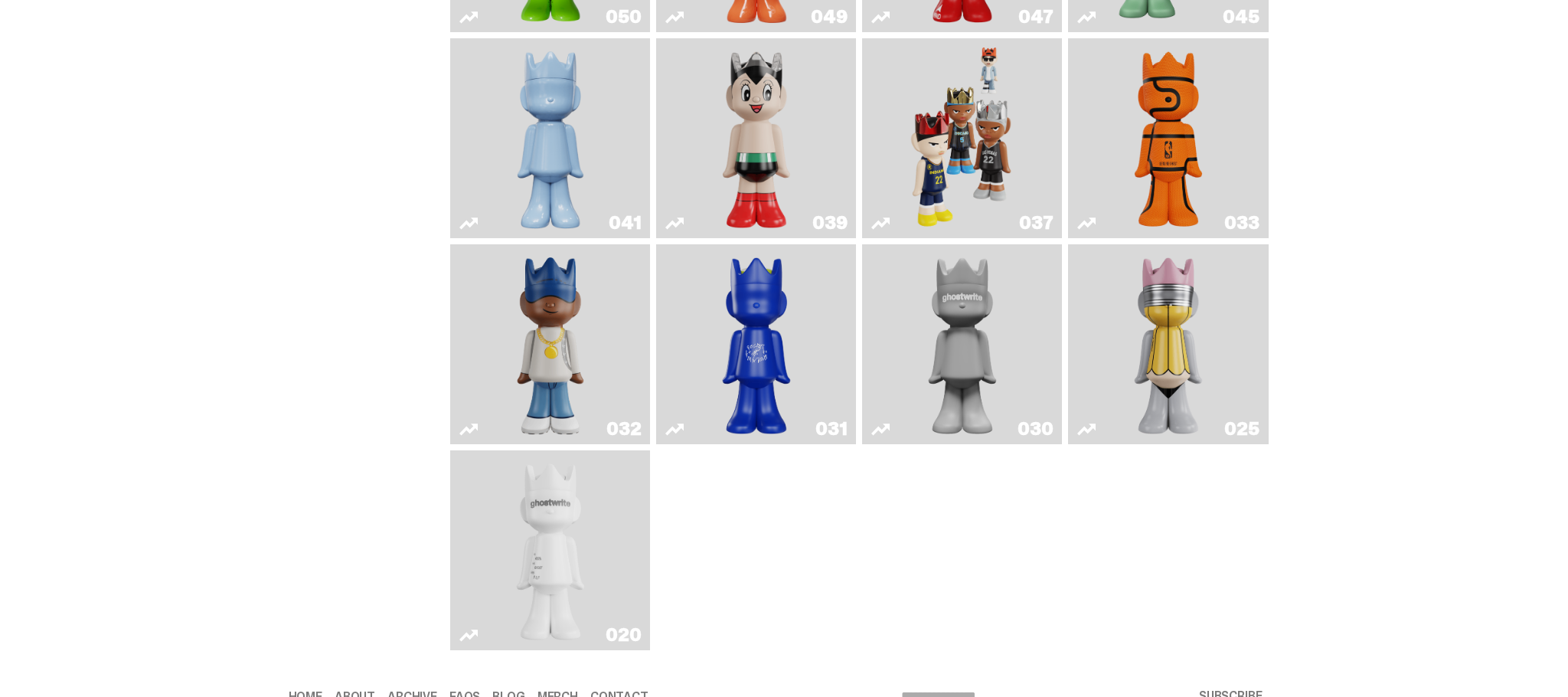
click at [586, 493] on img "ghost" at bounding box center [551, 550] width 106 height 188
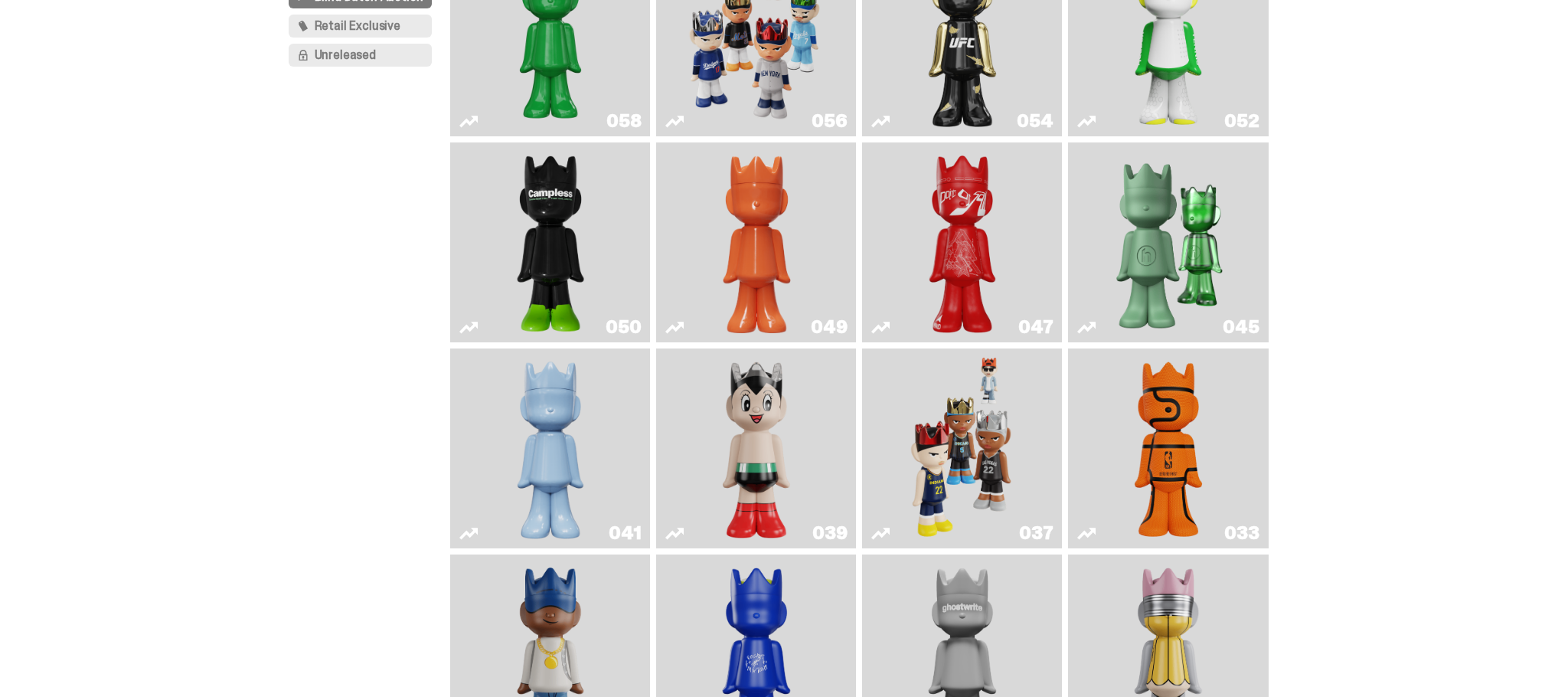
scroll to position [77, 0]
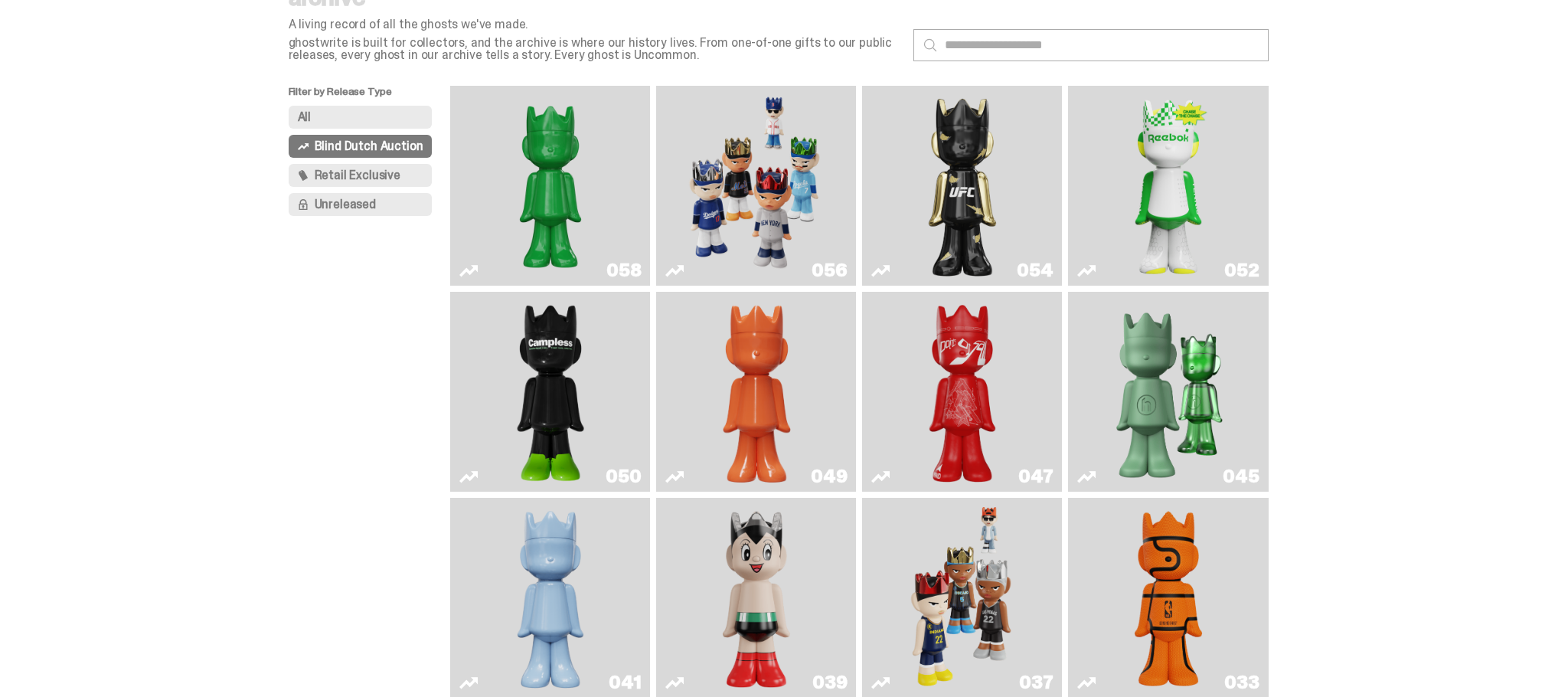
click at [506, 208] on img "Schrödinger's ghost: Sunday Green" at bounding box center [550, 186] width 150 height 188
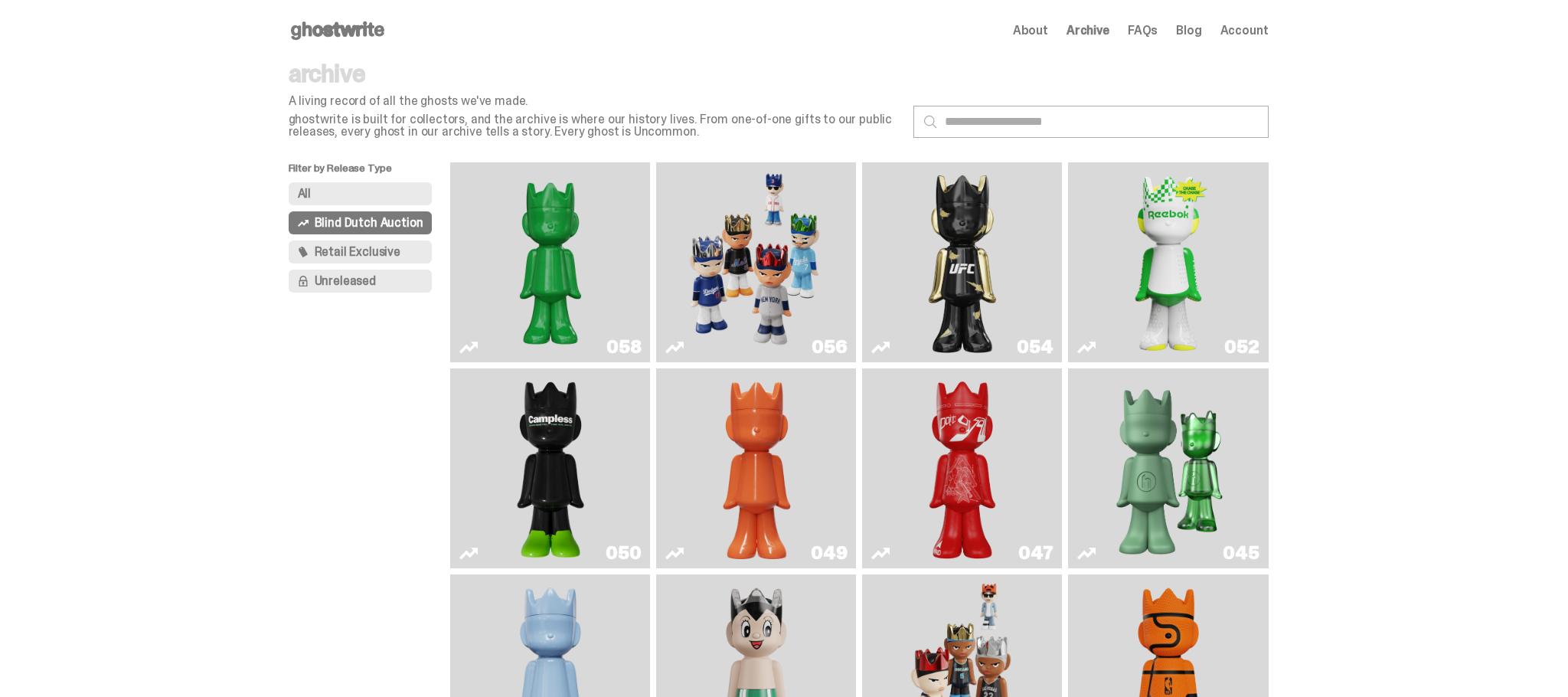
click at [340, 251] on span "Retail Exclusive" at bounding box center [357, 251] width 85 height 12
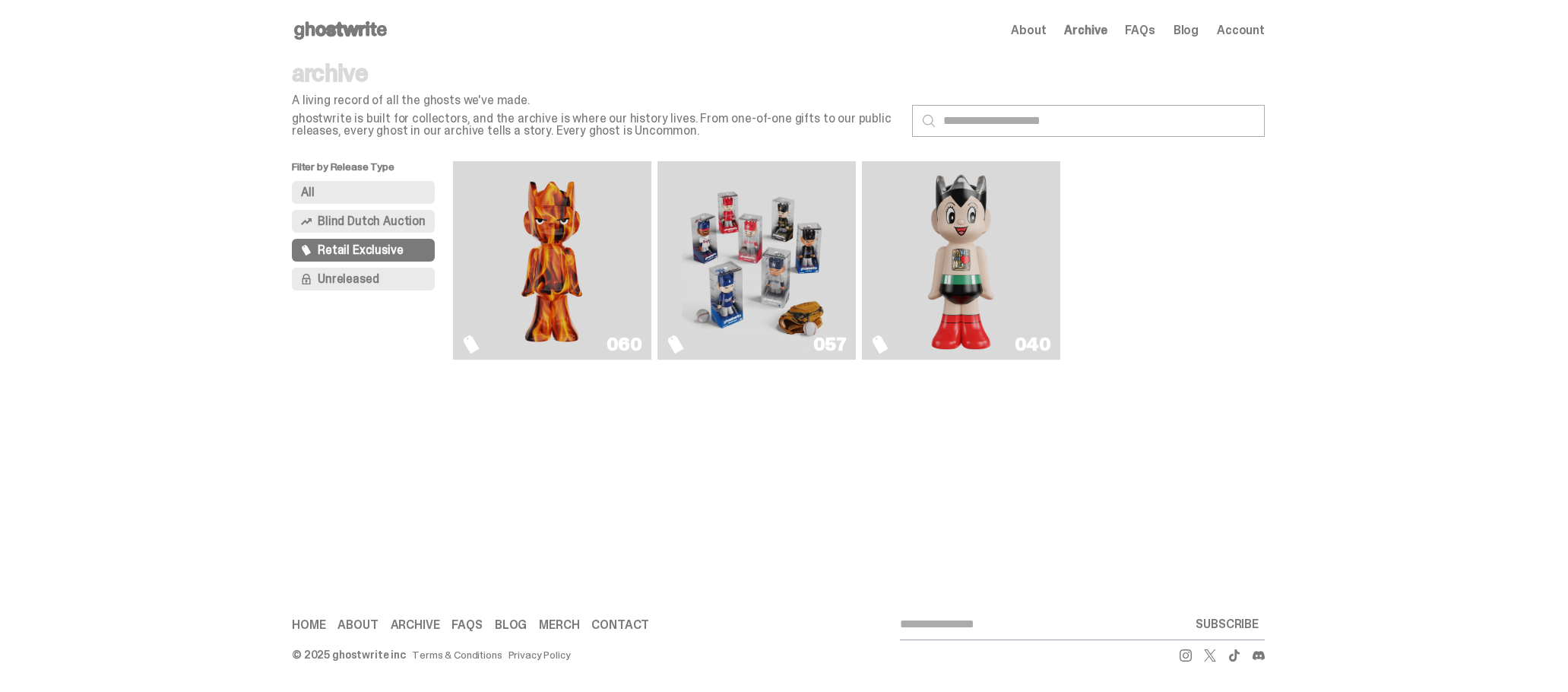
click at [958, 264] on img "Astro Boy (Heart)" at bounding box center [961, 260] width 81 height 186
click at [805, 250] on img "Game Face (2025)" at bounding box center [756, 260] width 149 height 186
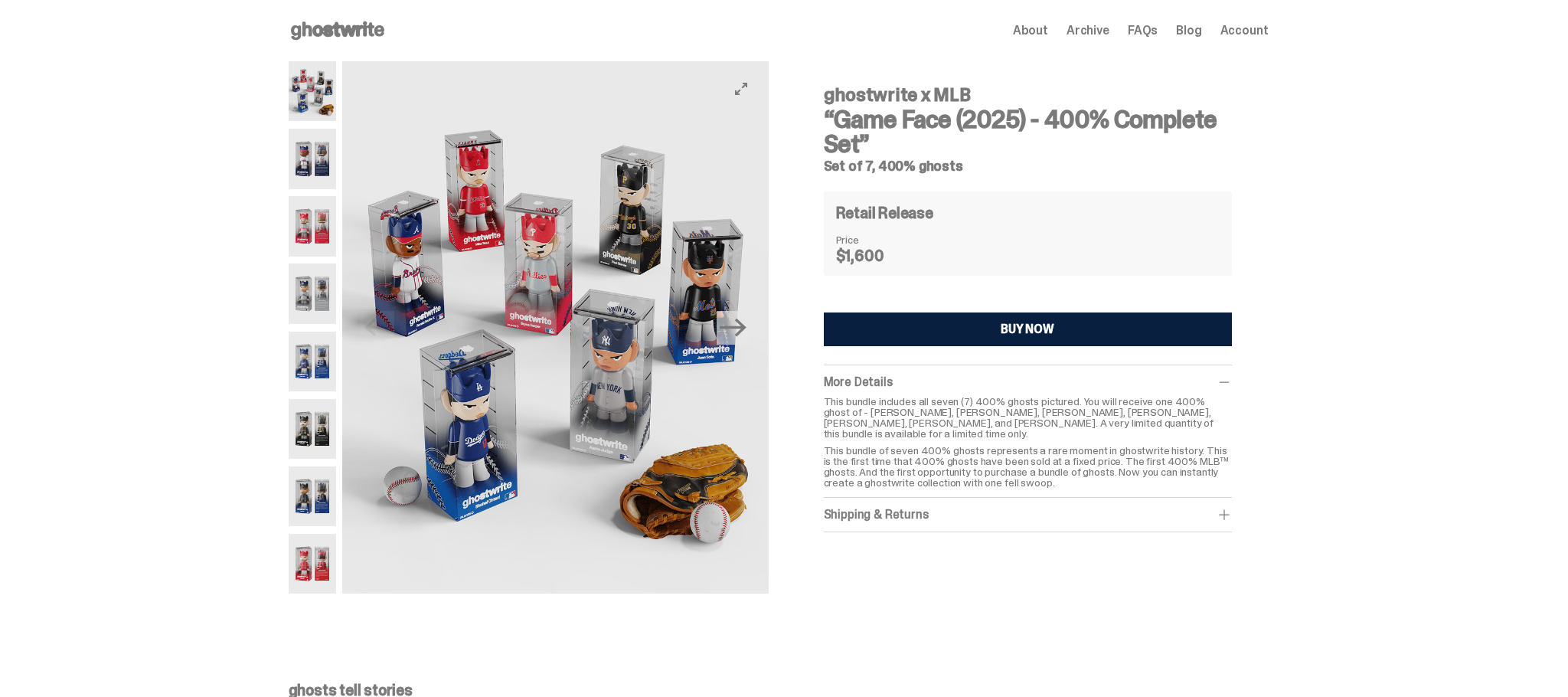
click at [732, 342] on button "Next" at bounding box center [733, 328] width 33 height 33
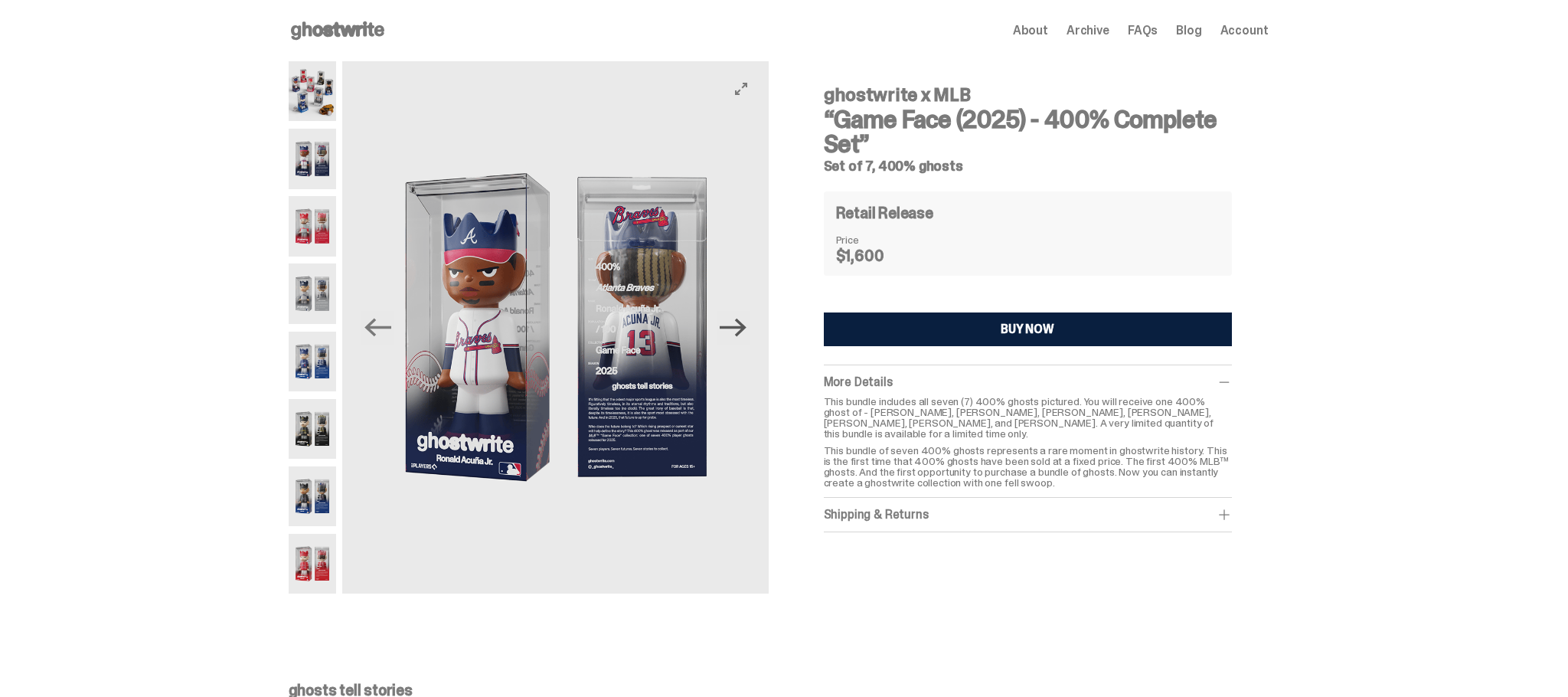
click at [740, 335] on icon "Next" at bounding box center [732, 327] width 27 height 27
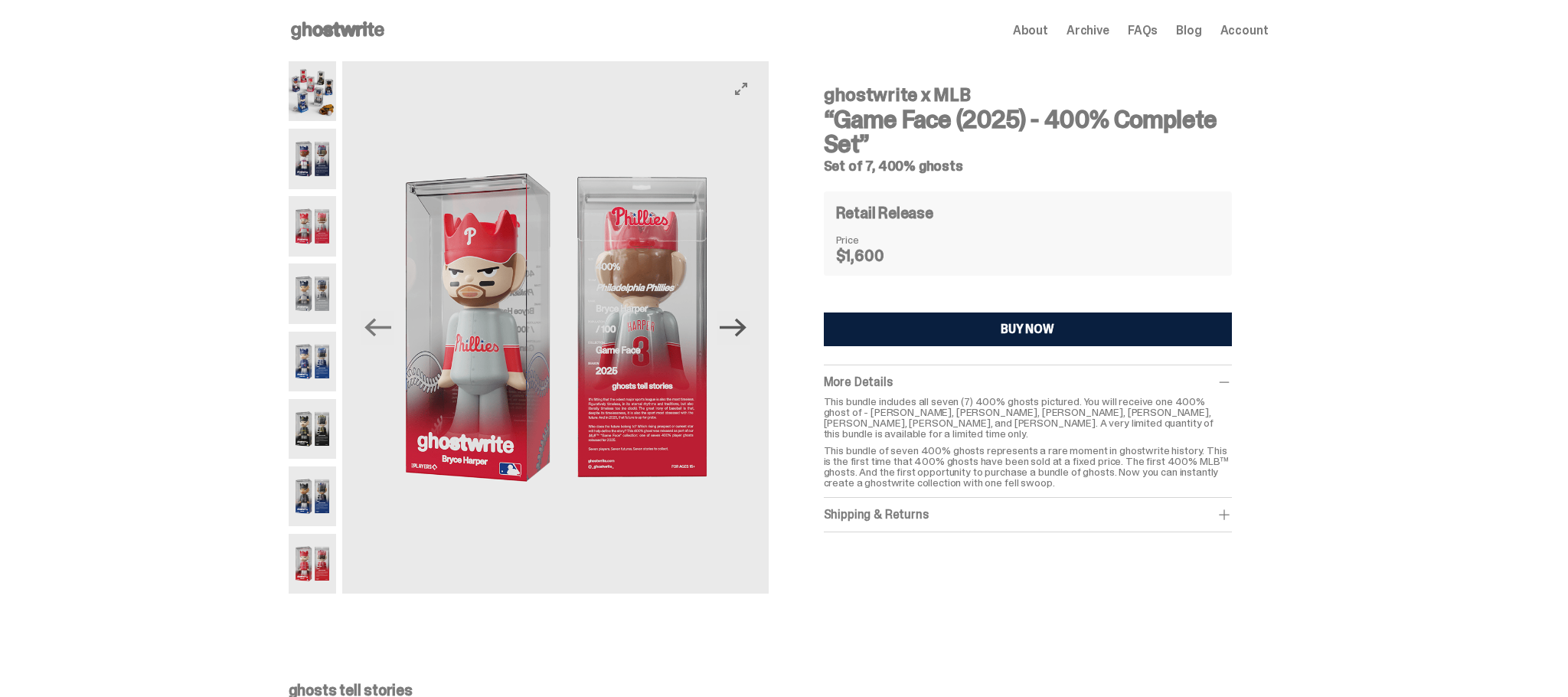
click at [740, 335] on icon "Next" at bounding box center [732, 327] width 27 height 27
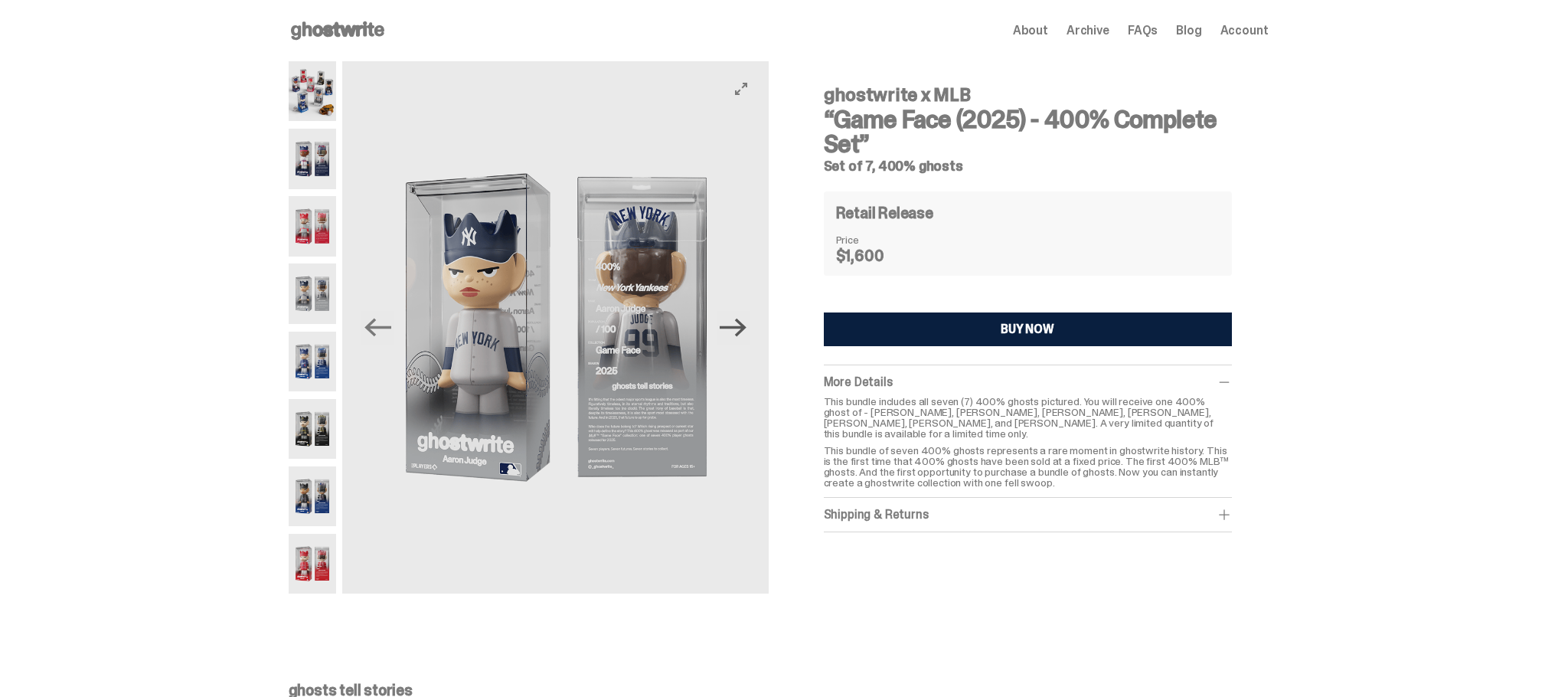
click at [733, 324] on icon "Next" at bounding box center [732, 327] width 27 height 27
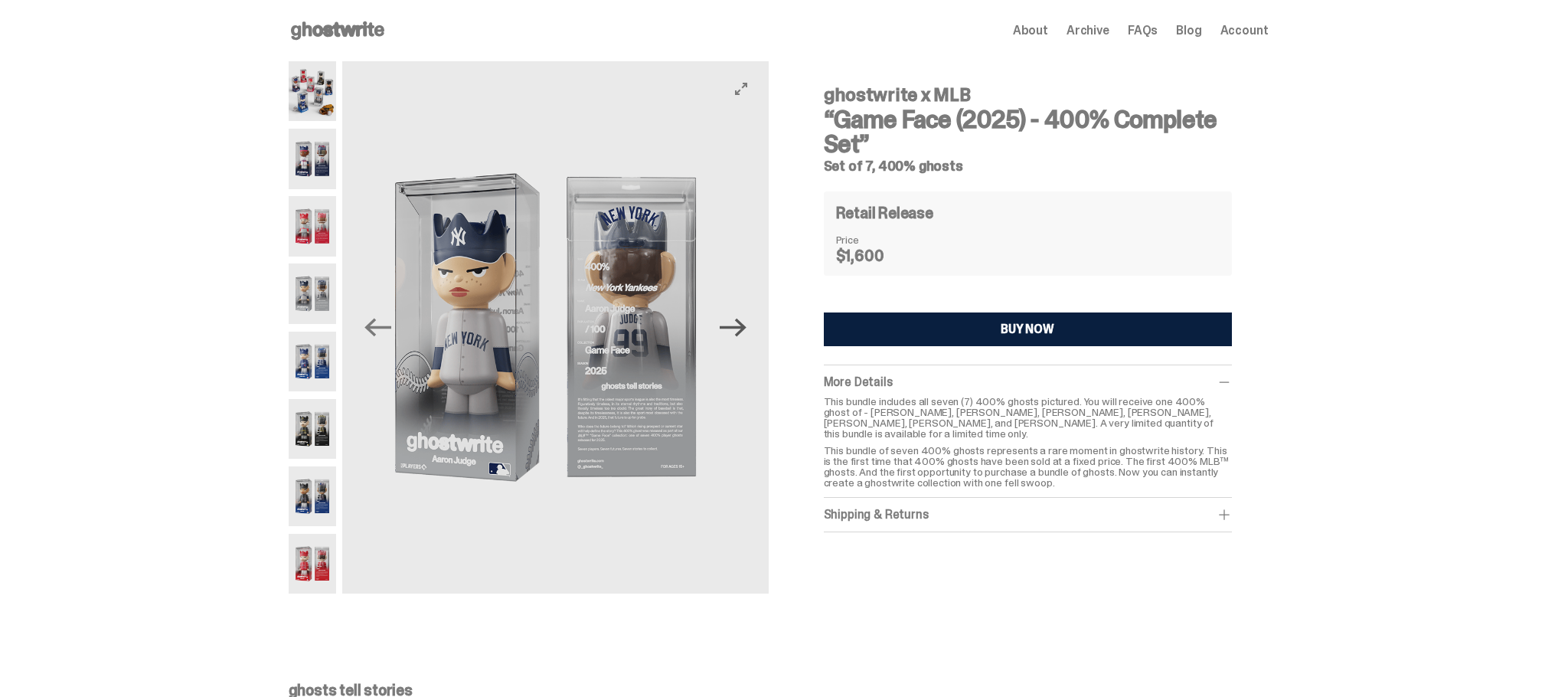
click at [735, 324] on icon "Next" at bounding box center [732, 327] width 27 height 27
click at [322, 556] on img at bounding box center [312, 563] width 48 height 60
click at [326, 492] on img at bounding box center [312, 496] width 48 height 60
click at [326, 381] on img at bounding box center [312, 361] width 48 height 60
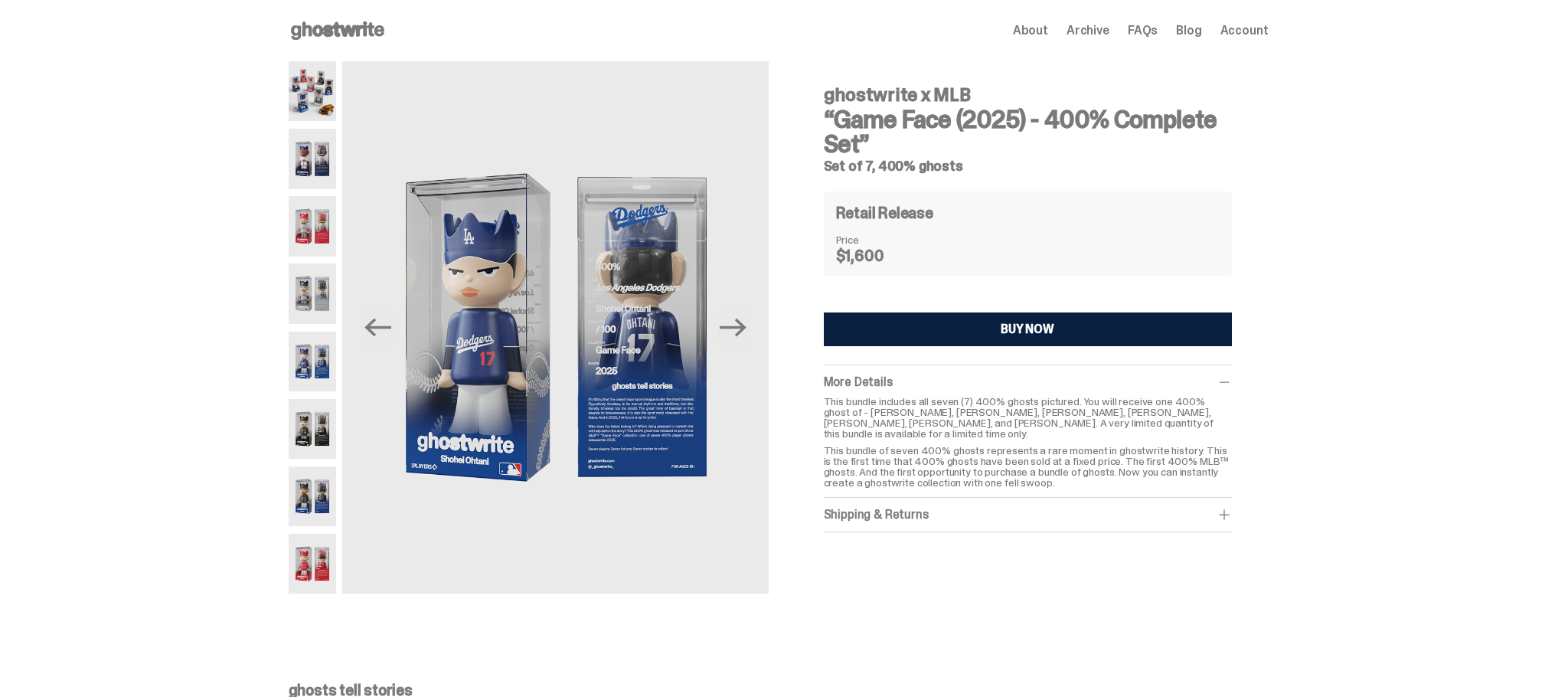
click at [1430, 256] on div "ghostwrite x MLB “Game Face (2025) - 400% Complete Set” Set of 7, 400% ghosts P…" at bounding box center [779, 335] width 1557 height 548
click at [339, 26] on icon at bounding box center [338, 30] width 98 height 25
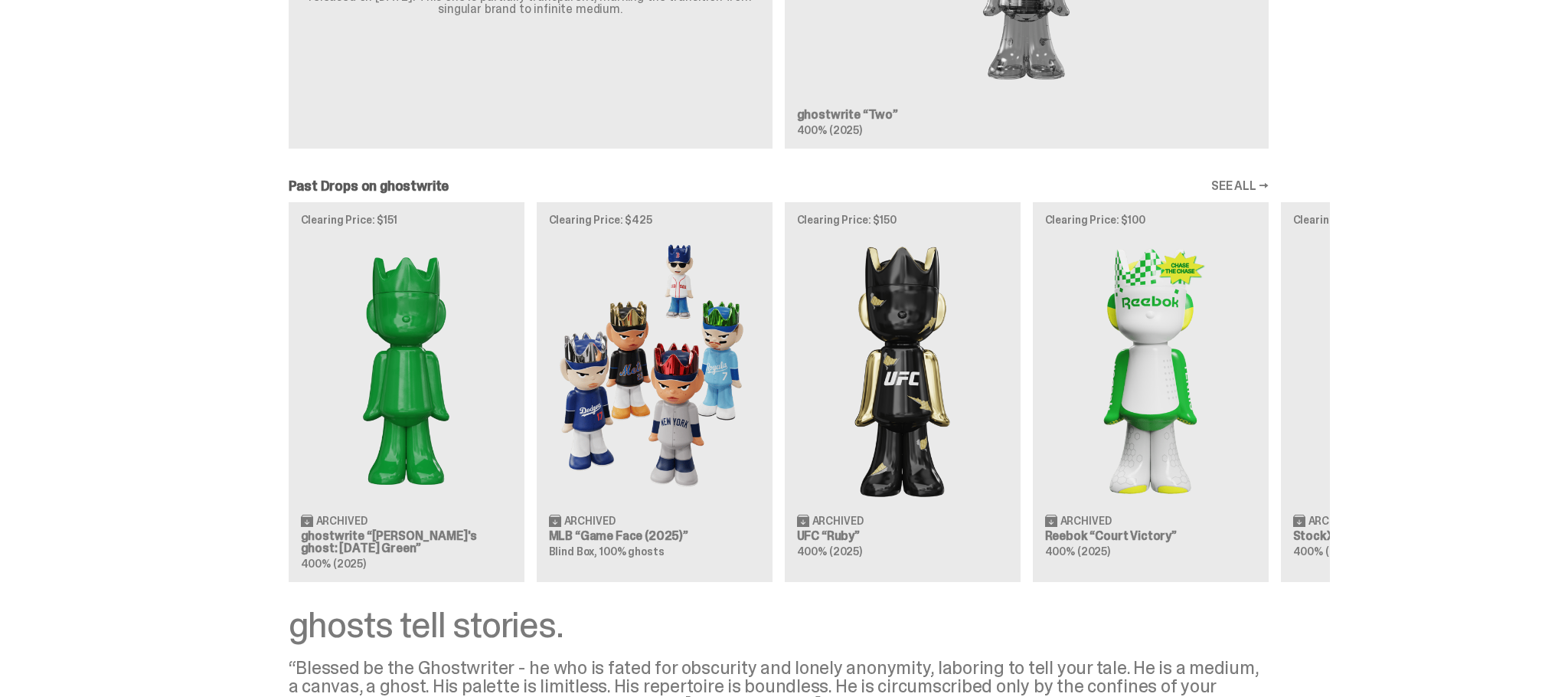
scroll to position [1149, 0]
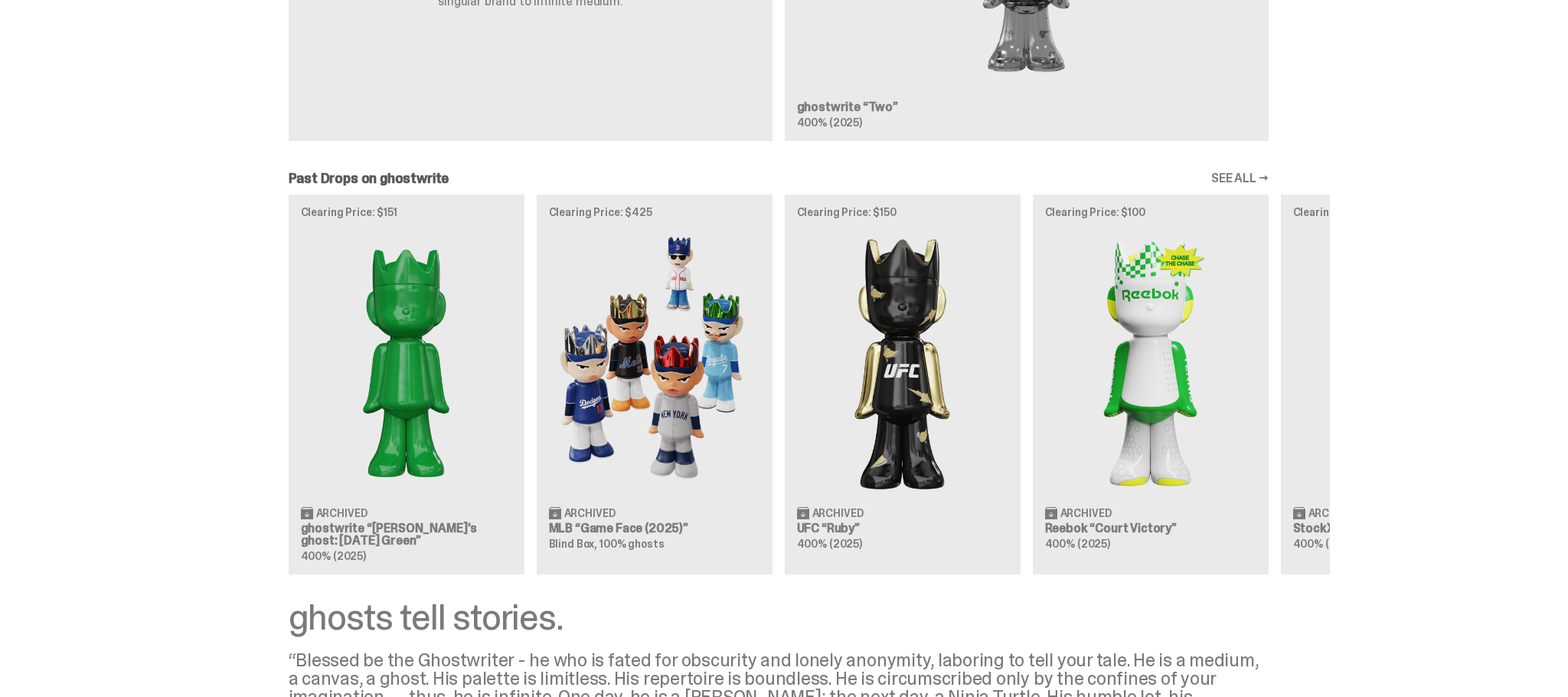
click at [912, 306] on div "Clearing Price: $151 Archived ghostwrite “Schrödinger's ghost: Sunday Green” 40…" at bounding box center [779, 384] width 1103 height 380
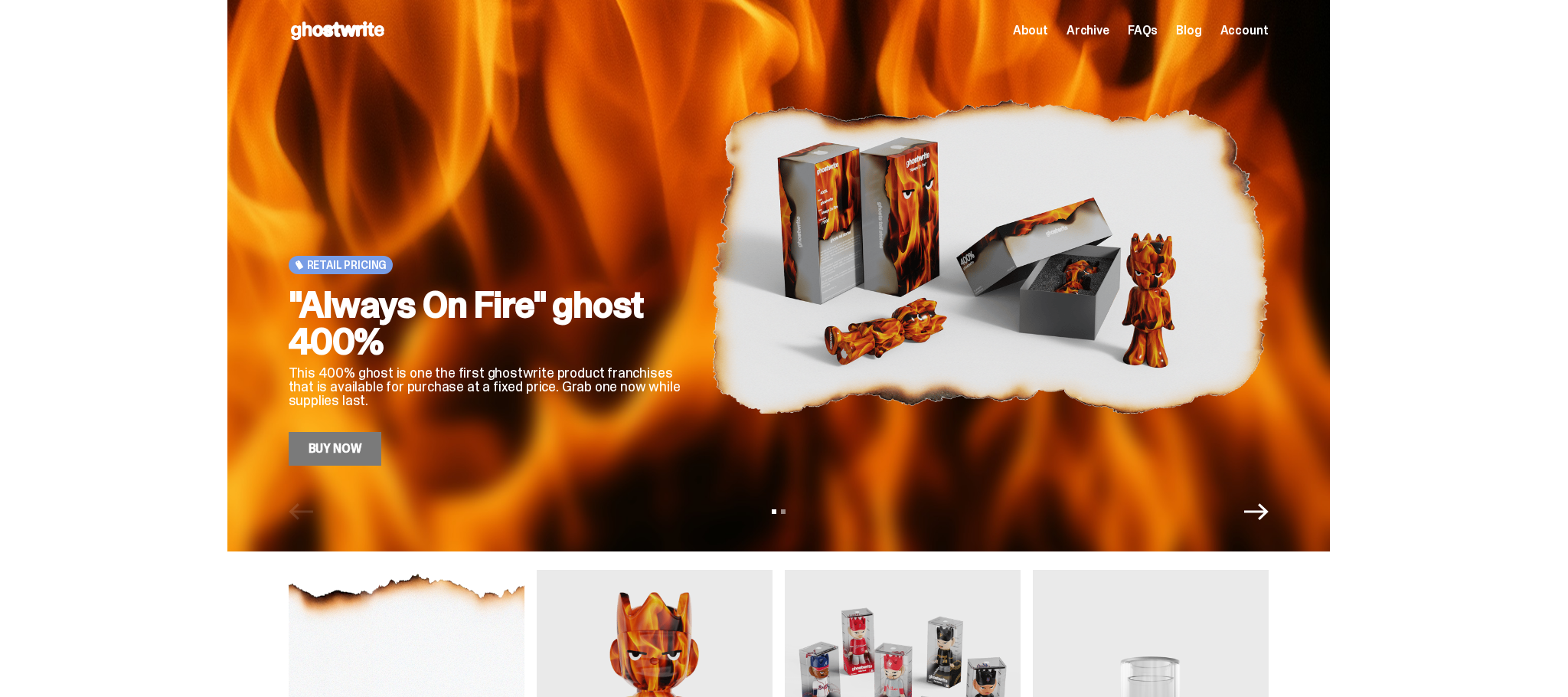
click at [1242, 31] on span "Account" at bounding box center [1244, 30] width 48 height 12
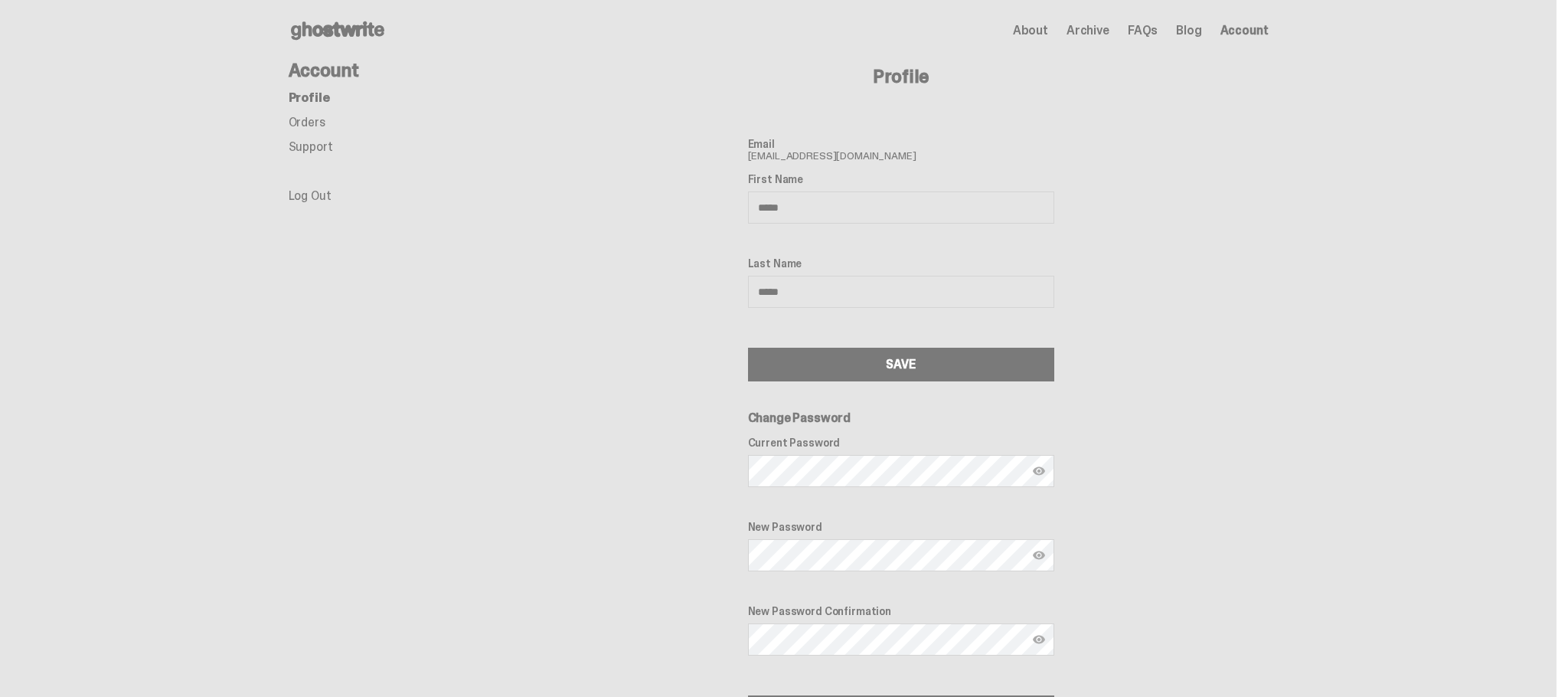
click at [671, 180] on div "Profile Email kolweean@gmail.com First Name ***** Last Name ***** SAVE Change P…" at bounding box center [901, 395] width 735 height 668
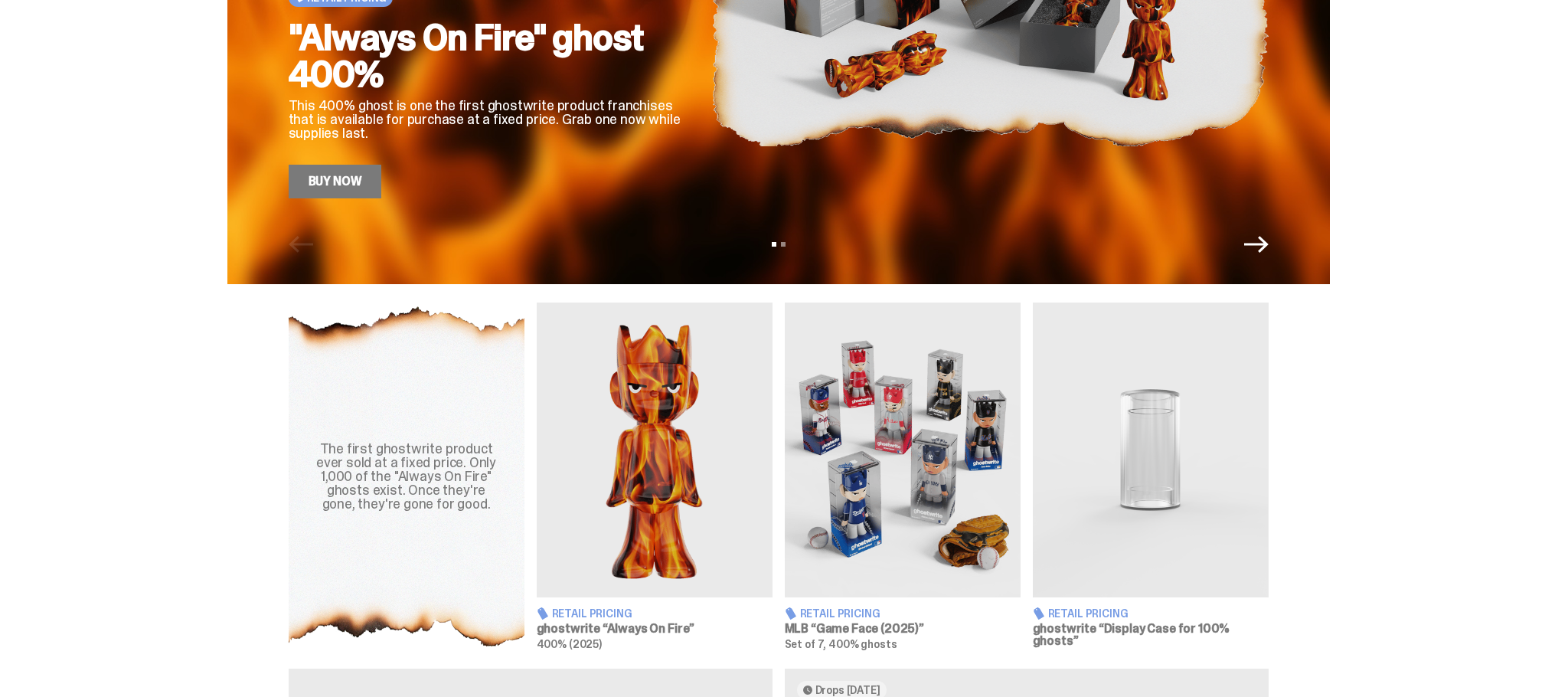
scroll to position [383, 0]
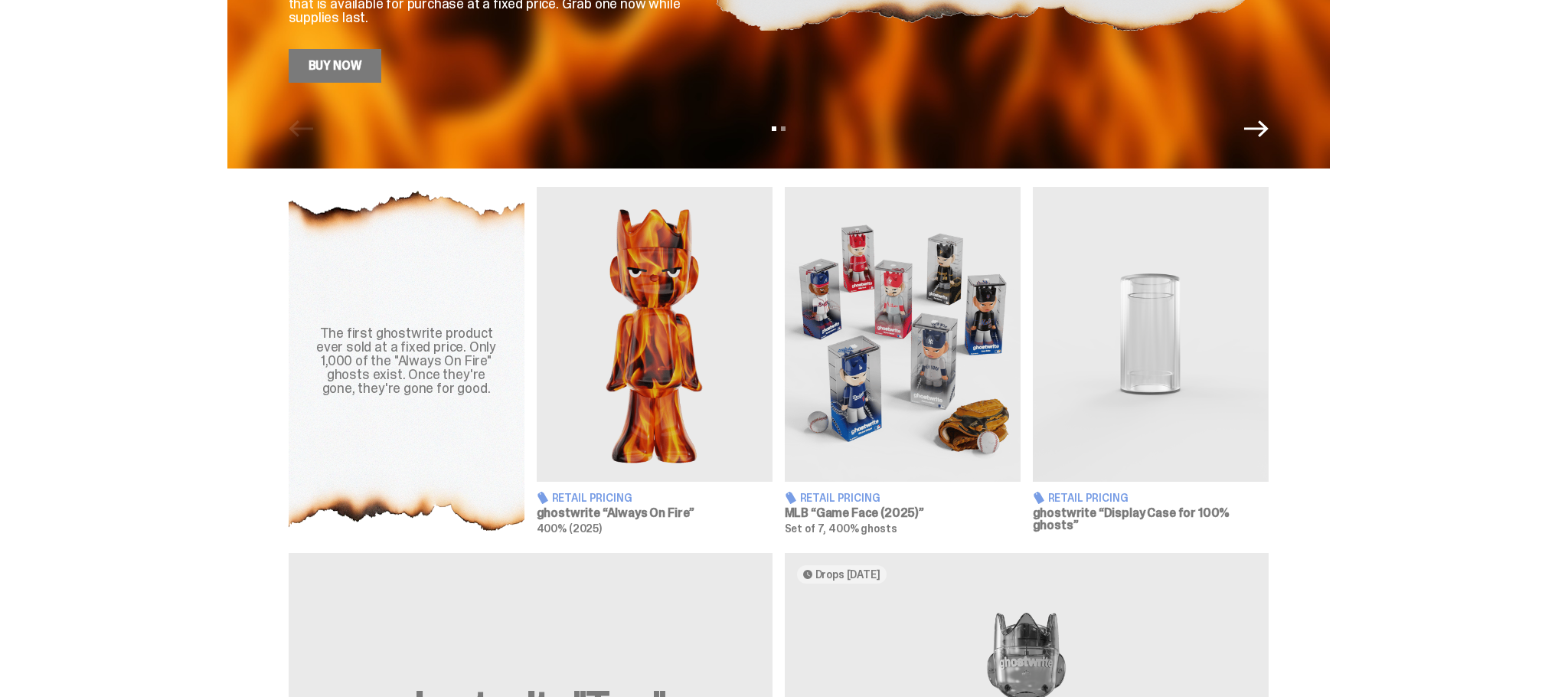
click at [1164, 330] on img at bounding box center [1151, 334] width 236 height 295
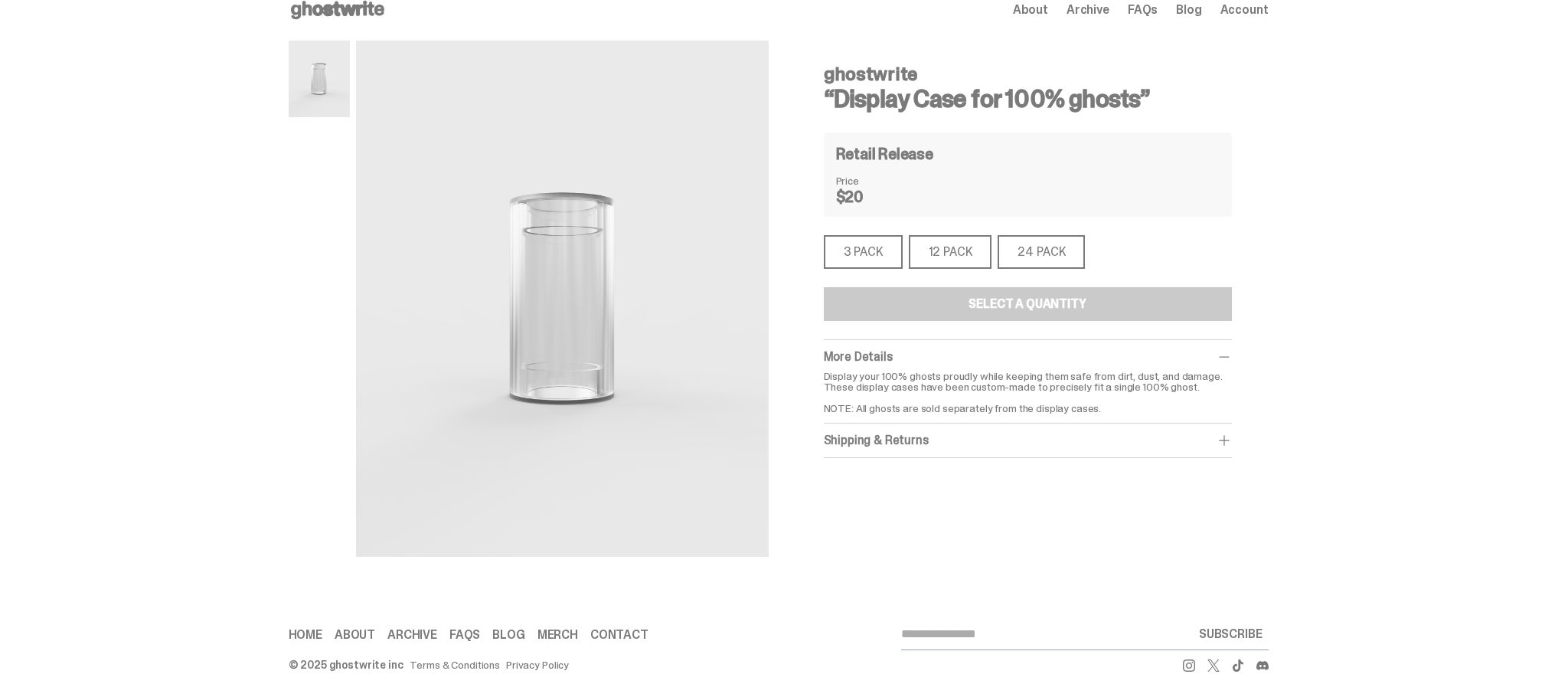
scroll to position [27, 0]
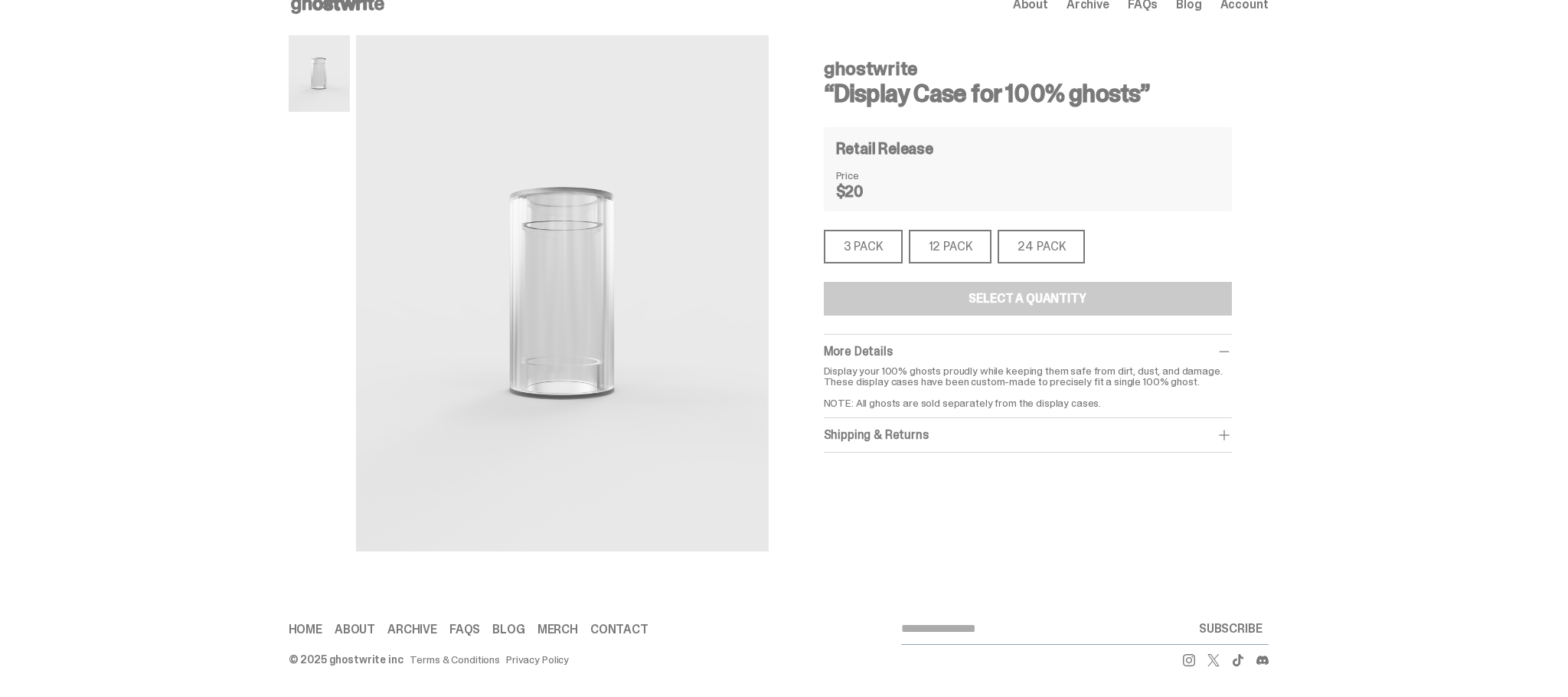
click at [864, 258] on div "3 PACK" at bounding box center [863, 246] width 79 height 33
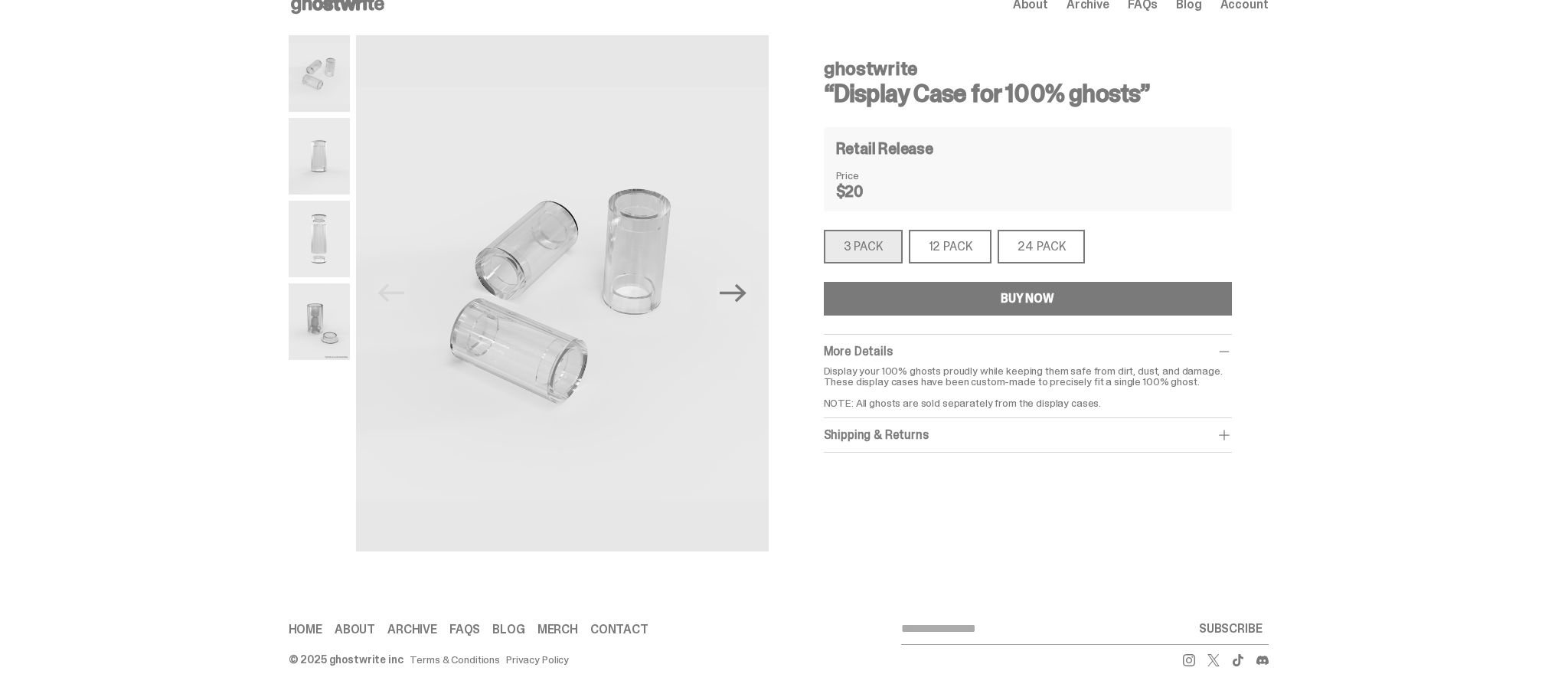
click at [870, 248] on div "3 PACK" at bounding box center [863, 246] width 79 height 33
click at [919, 299] on button "BUY NOW" at bounding box center [1028, 298] width 408 height 33
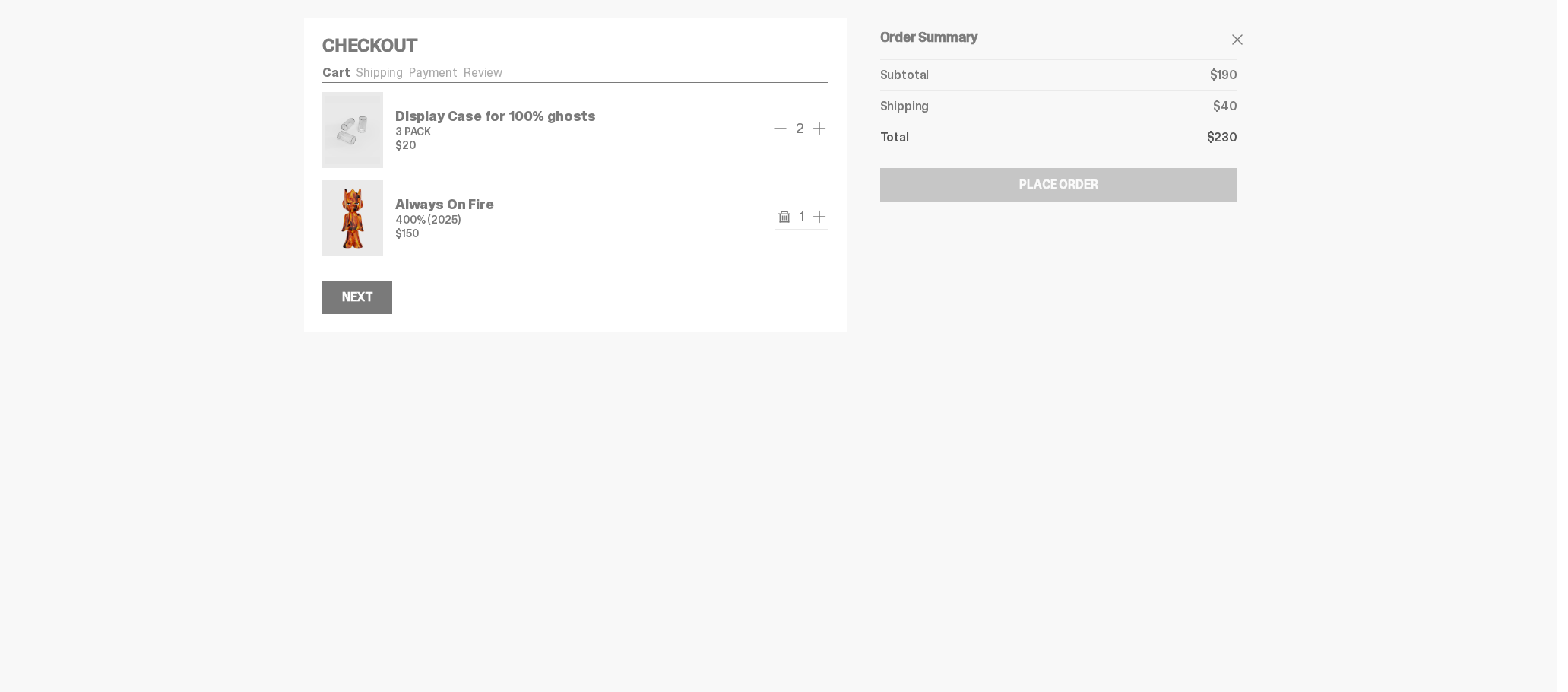
click at [780, 131] on span "remove one" at bounding box center [781, 128] width 19 height 19
click at [352, 309] on button "Next" at bounding box center [358, 297] width 70 height 33
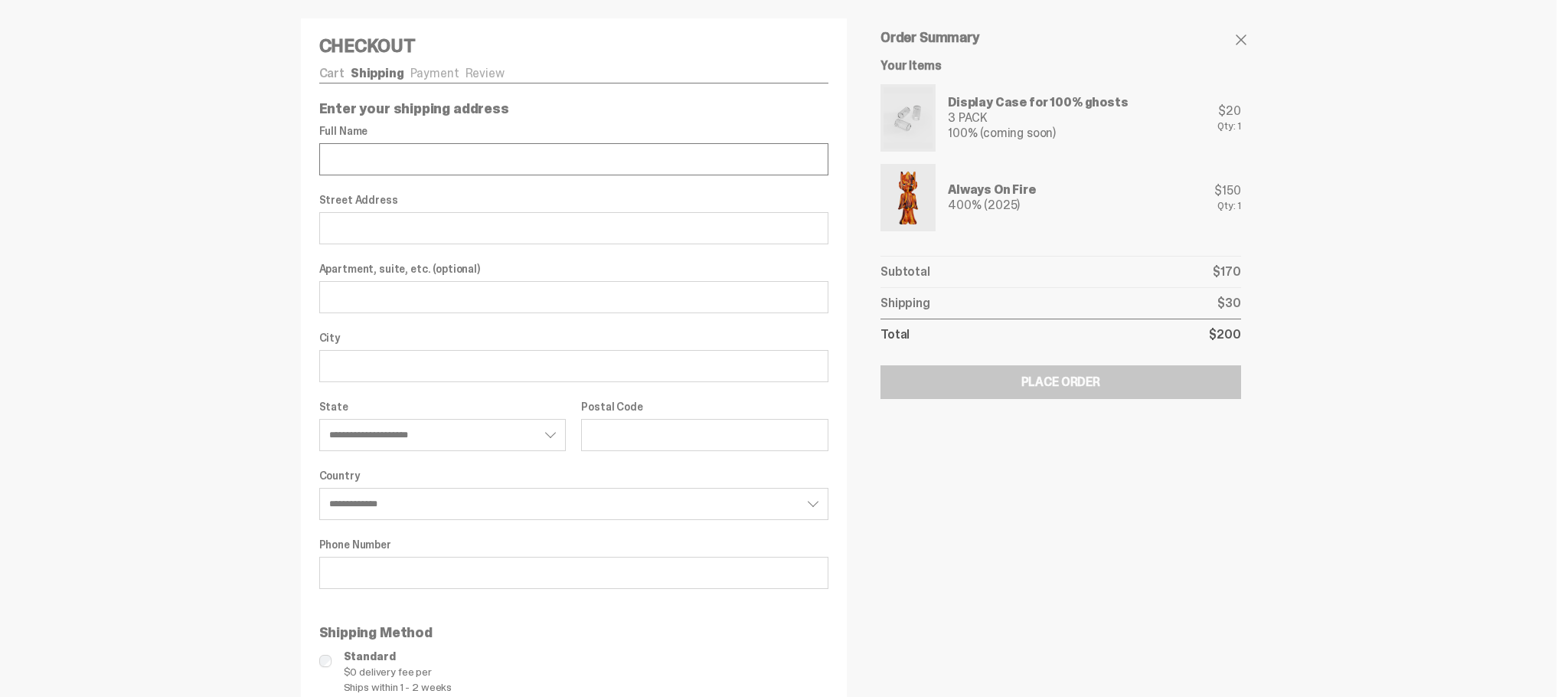
click at [477, 167] on input "Full Name" at bounding box center [573, 159] width 510 height 32
type input "**********"
select select "**"
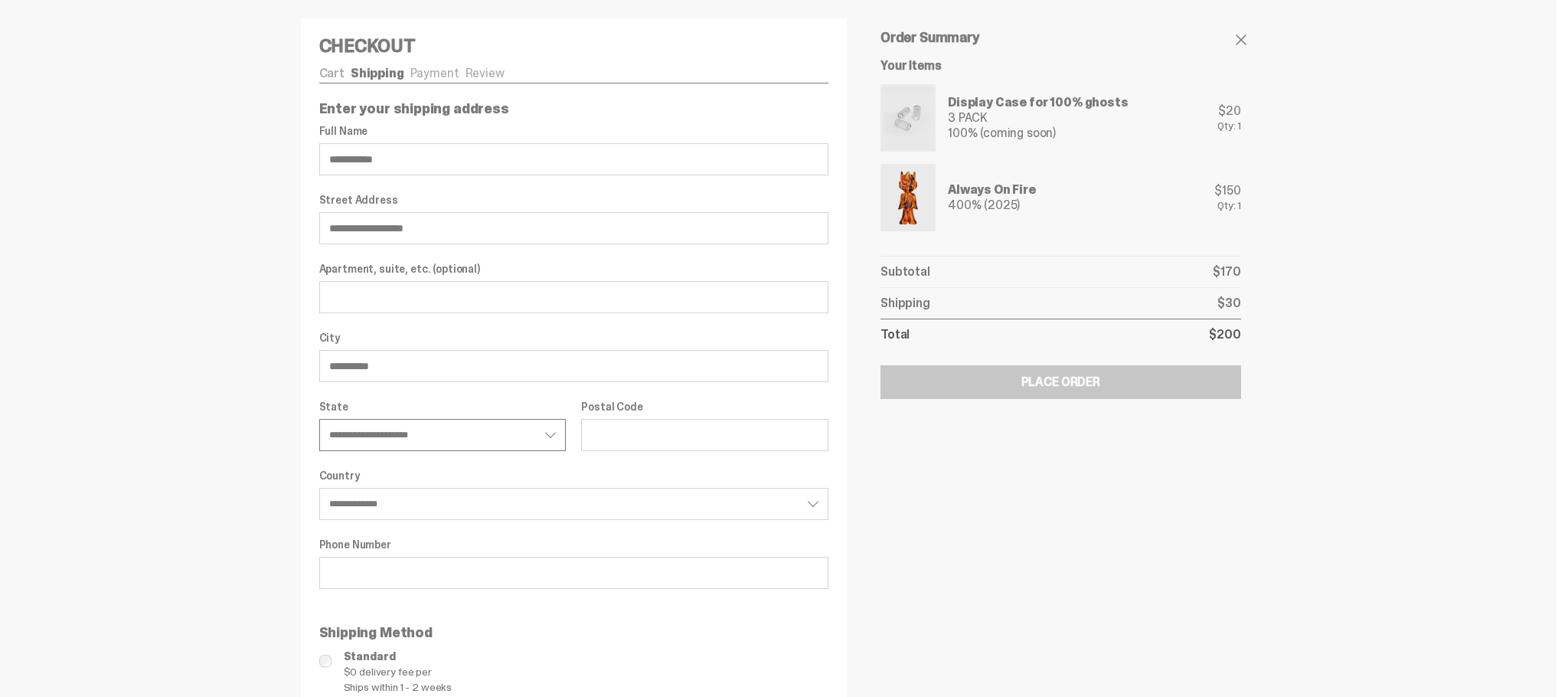
type input "*****"
type input "**********"
select select "**"
type input "**********"
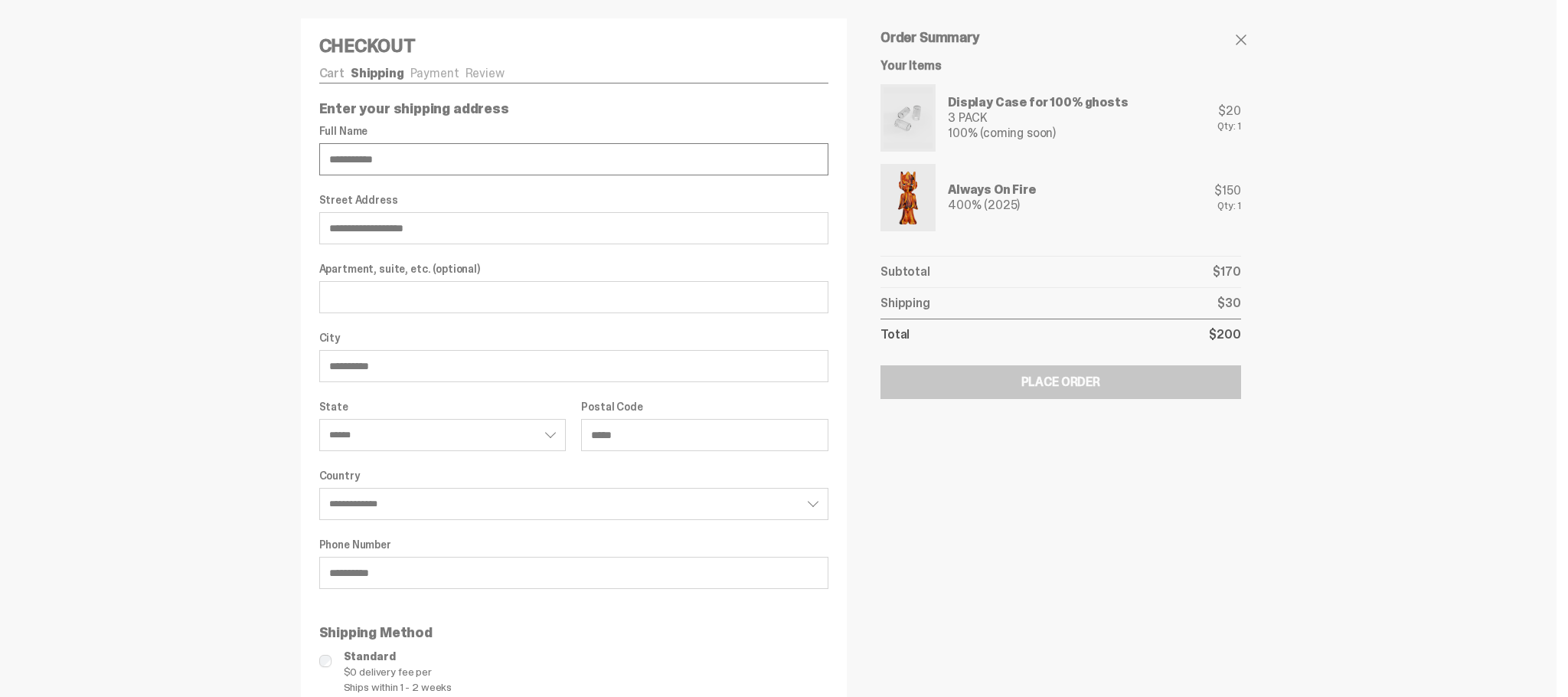
scroll to position [86, 0]
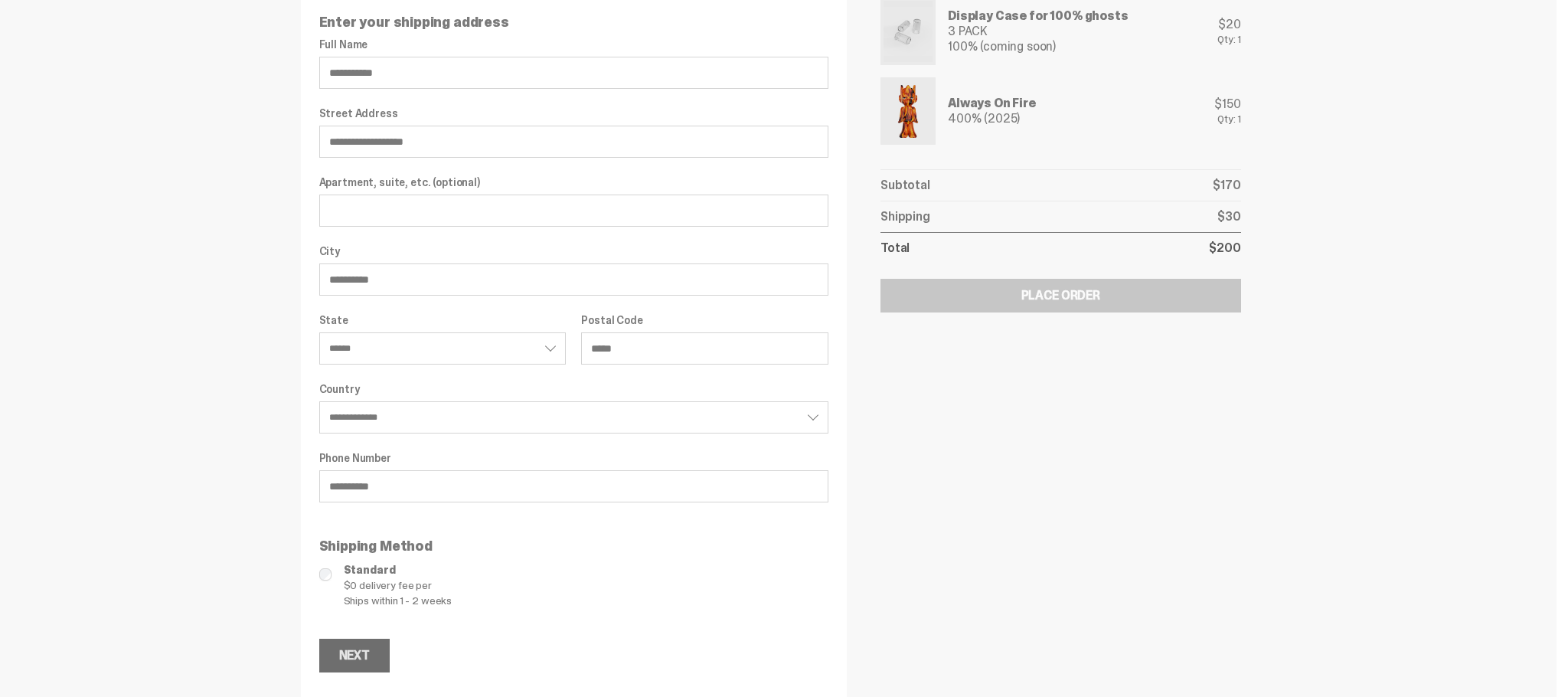
click at [362, 655] on div "Next" at bounding box center [354, 655] width 30 height 12
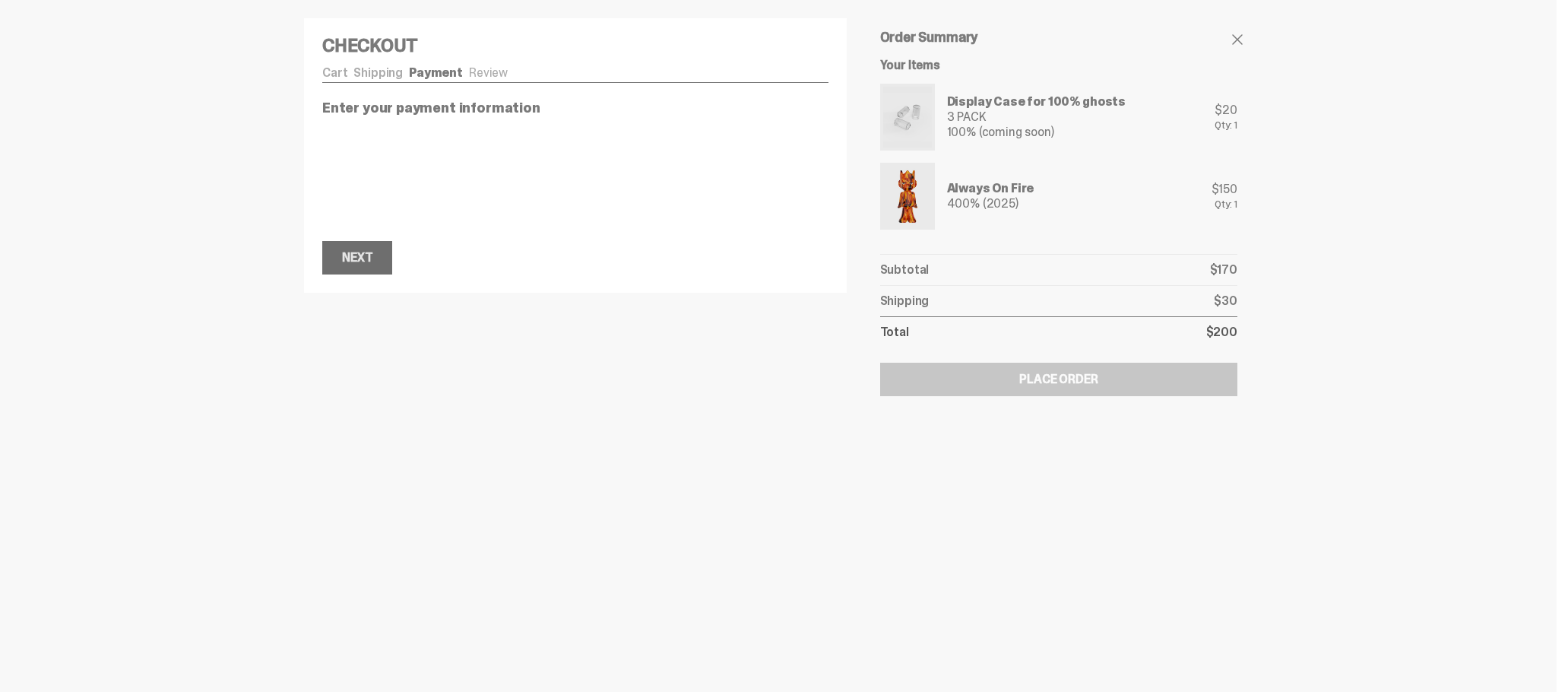
click at [368, 251] on div "Next" at bounding box center [357, 257] width 30 height 12
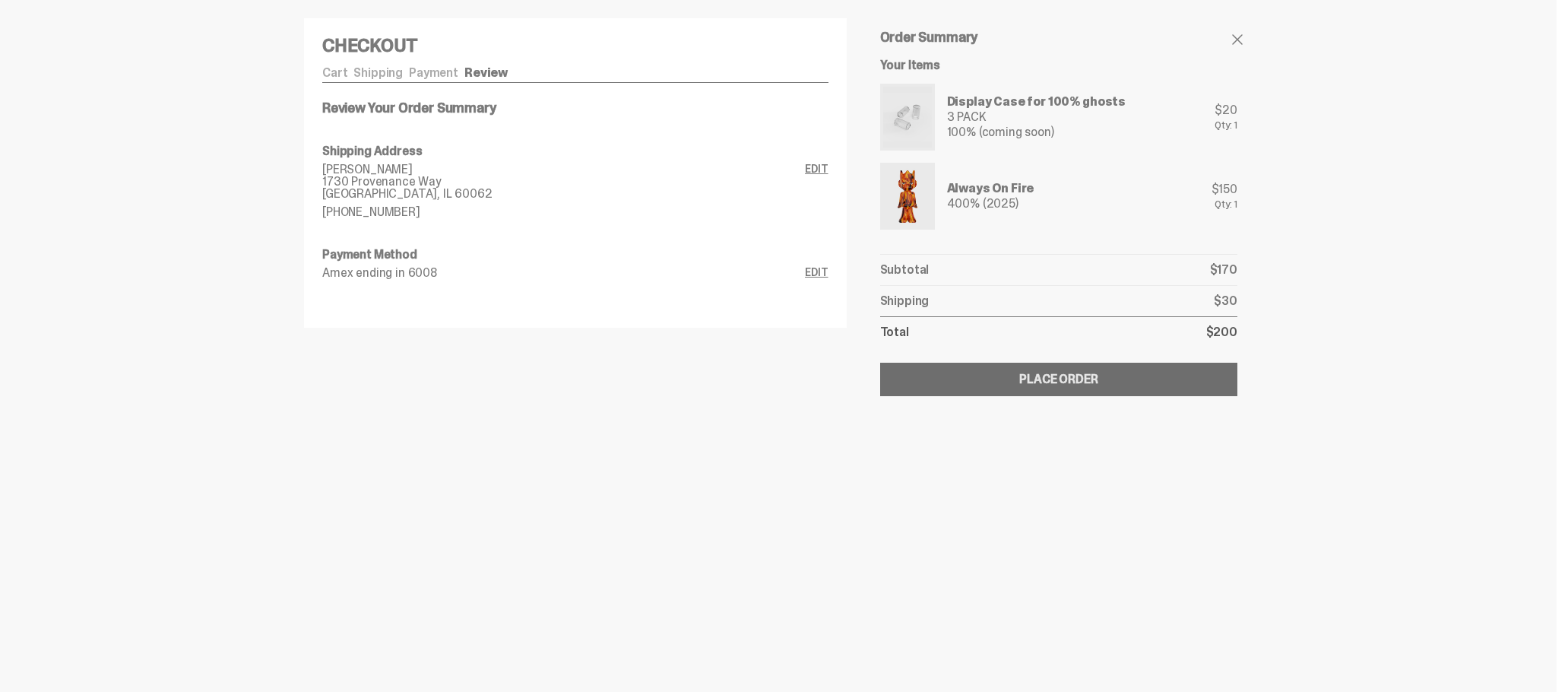
click at [1031, 378] on div "Place Order" at bounding box center [1058, 379] width 78 height 12
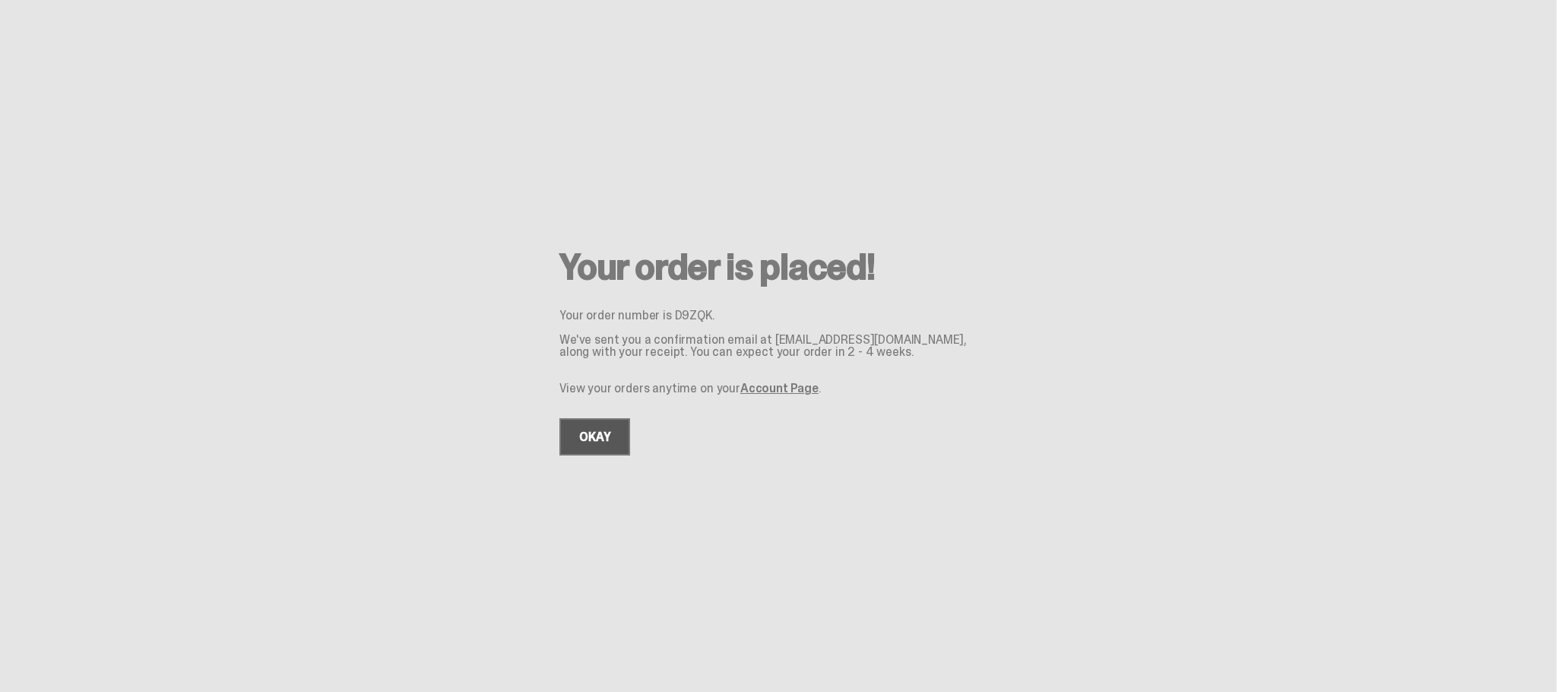
click at [580, 454] on link "OKAY" at bounding box center [594, 437] width 71 height 37
